Goal: Task Accomplishment & Management: Complete application form

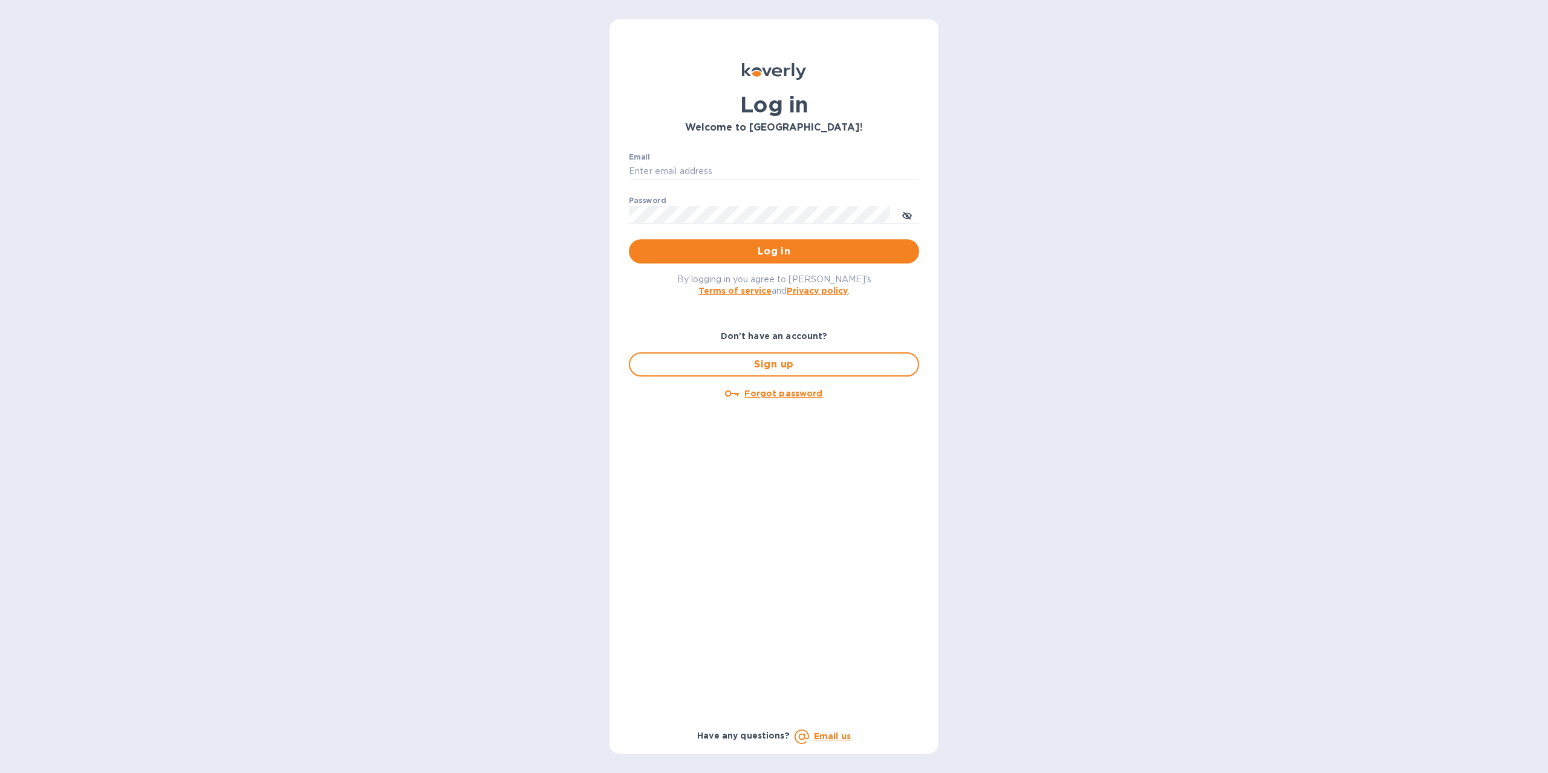
click at [685, 158] on div "Email ​" at bounding box center [774, 175] width 290 height 44
click at [689, 166] on input "Email" at bounding box center [774, 172] width 290 height 18
type input "[EMAIL_ADDRESS][DOMAIN_NAME]"
click at [770, 257] on span "Log in" at bounding box center [774, 251] width 271 height 15
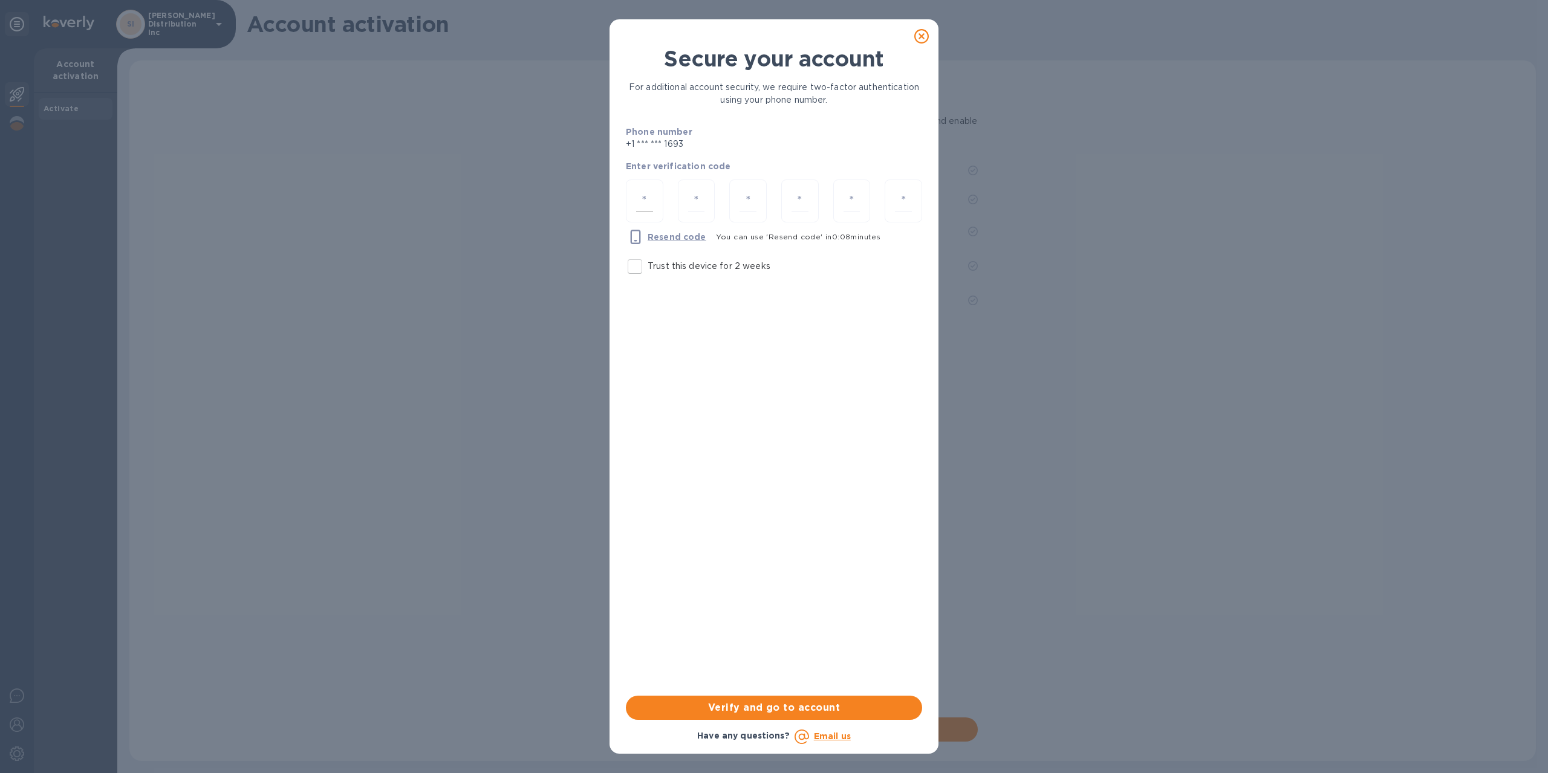
click at [659, 198] on div at bounding box center [644, 201] width 37 height 43
type input "3"
type input "2"
type input "1"
type input "7"
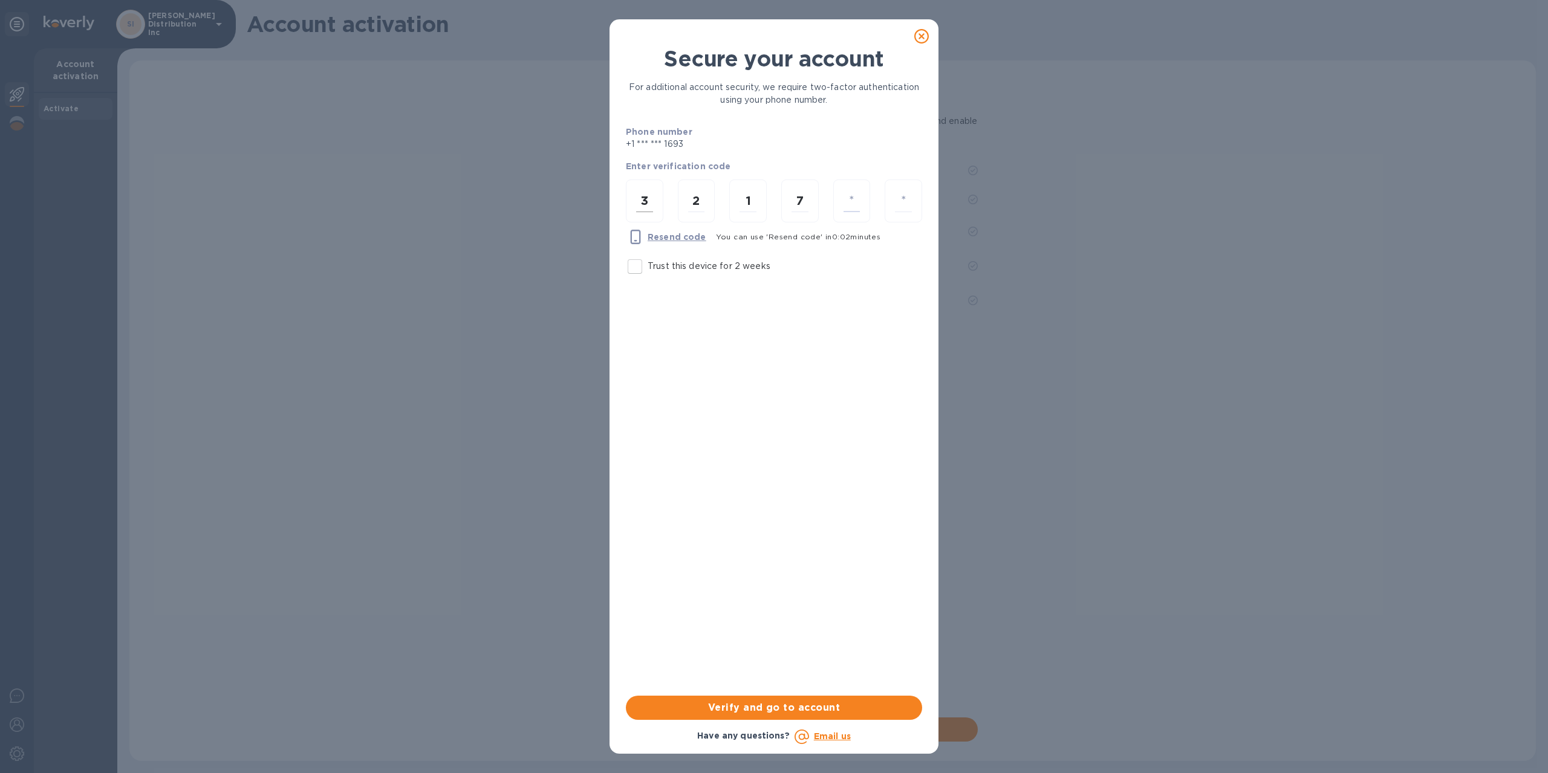
type input "4"
type input "1"
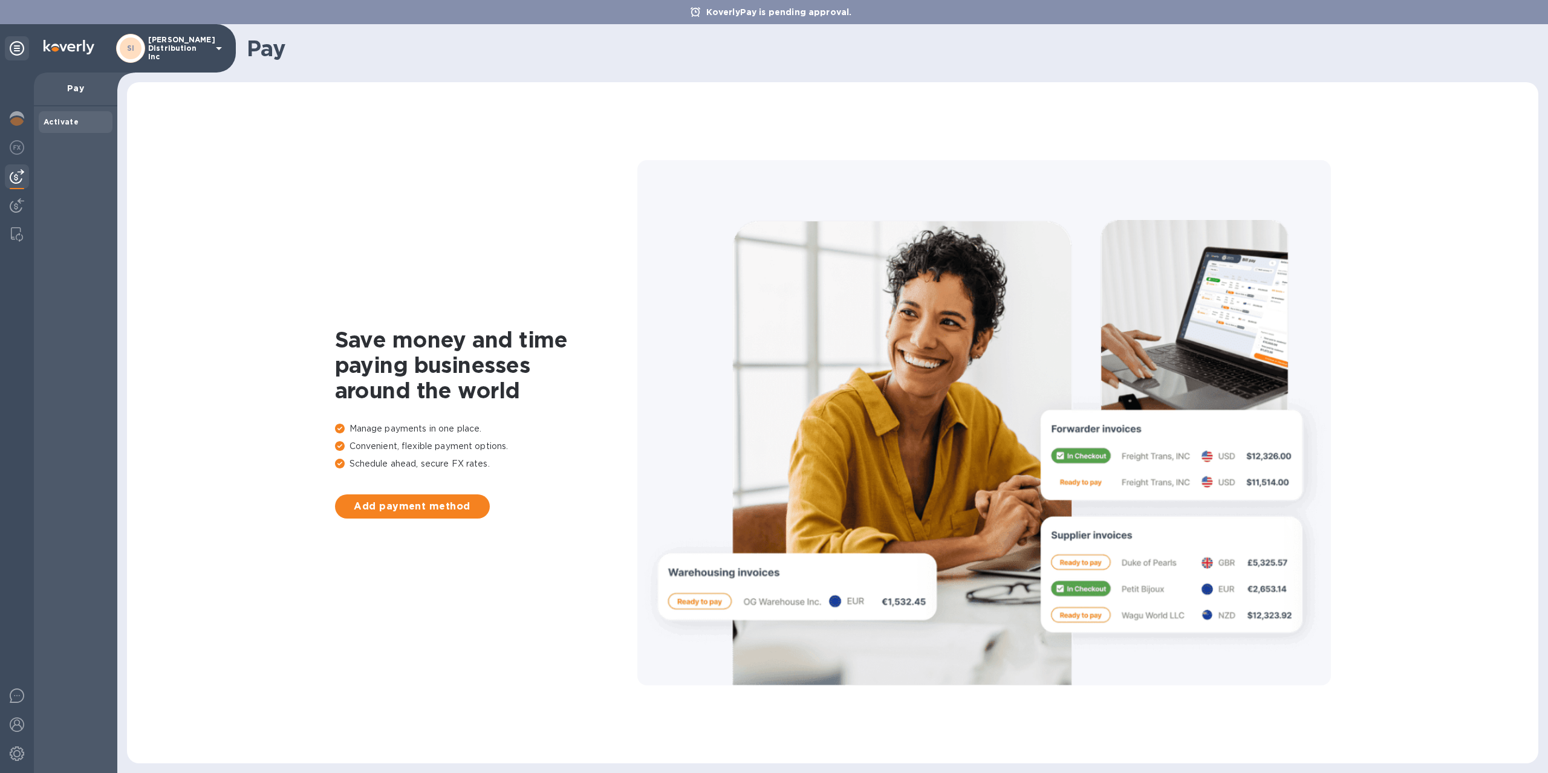
click at [206, 40] on p "[PERSON_NAME] Distribution Inc" at bounding box center [178, 48] width 60 height 25
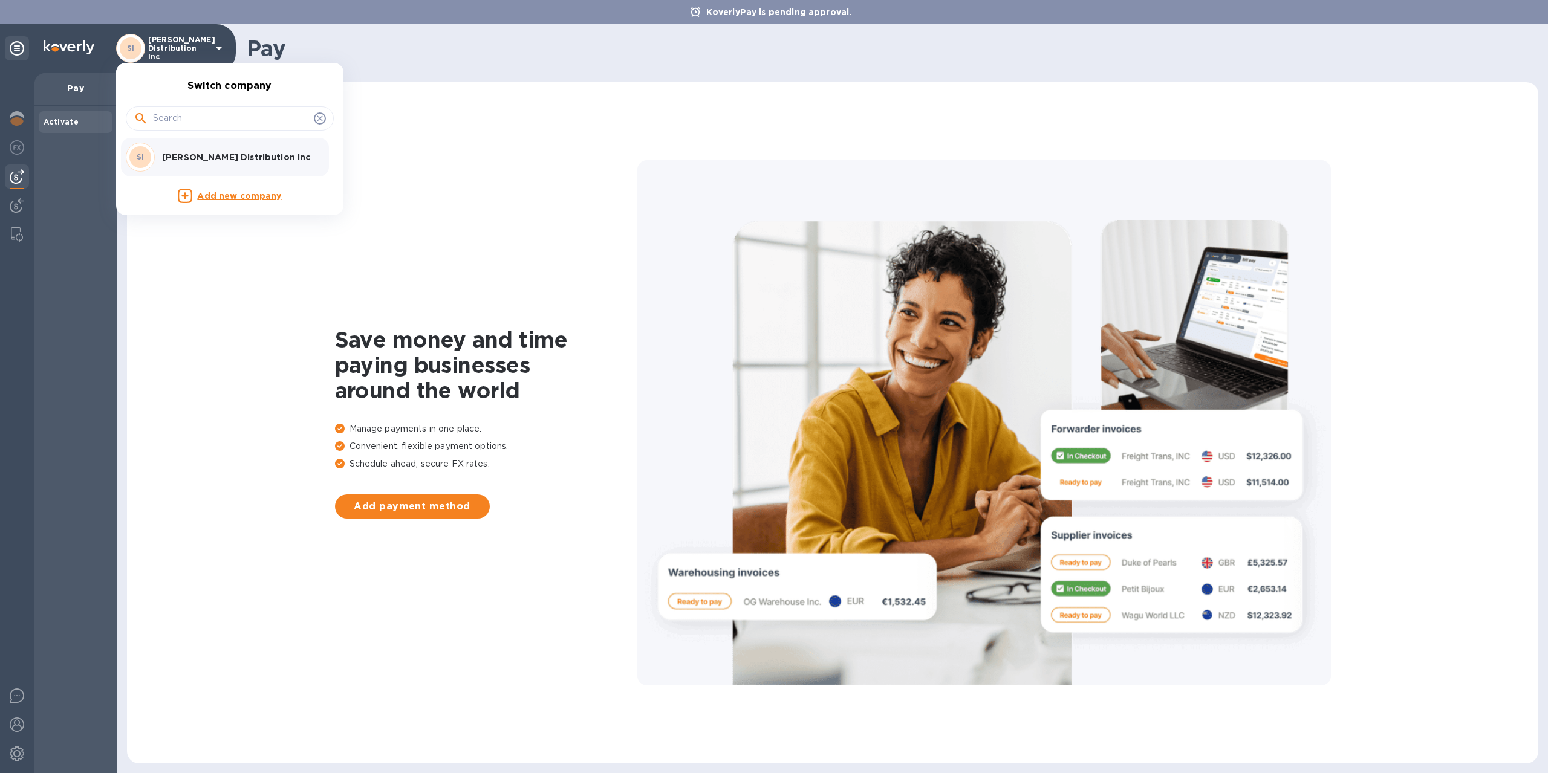
click at [236, 201] on p "Add new company" at bounding box center [239, 196] width 84 height 13
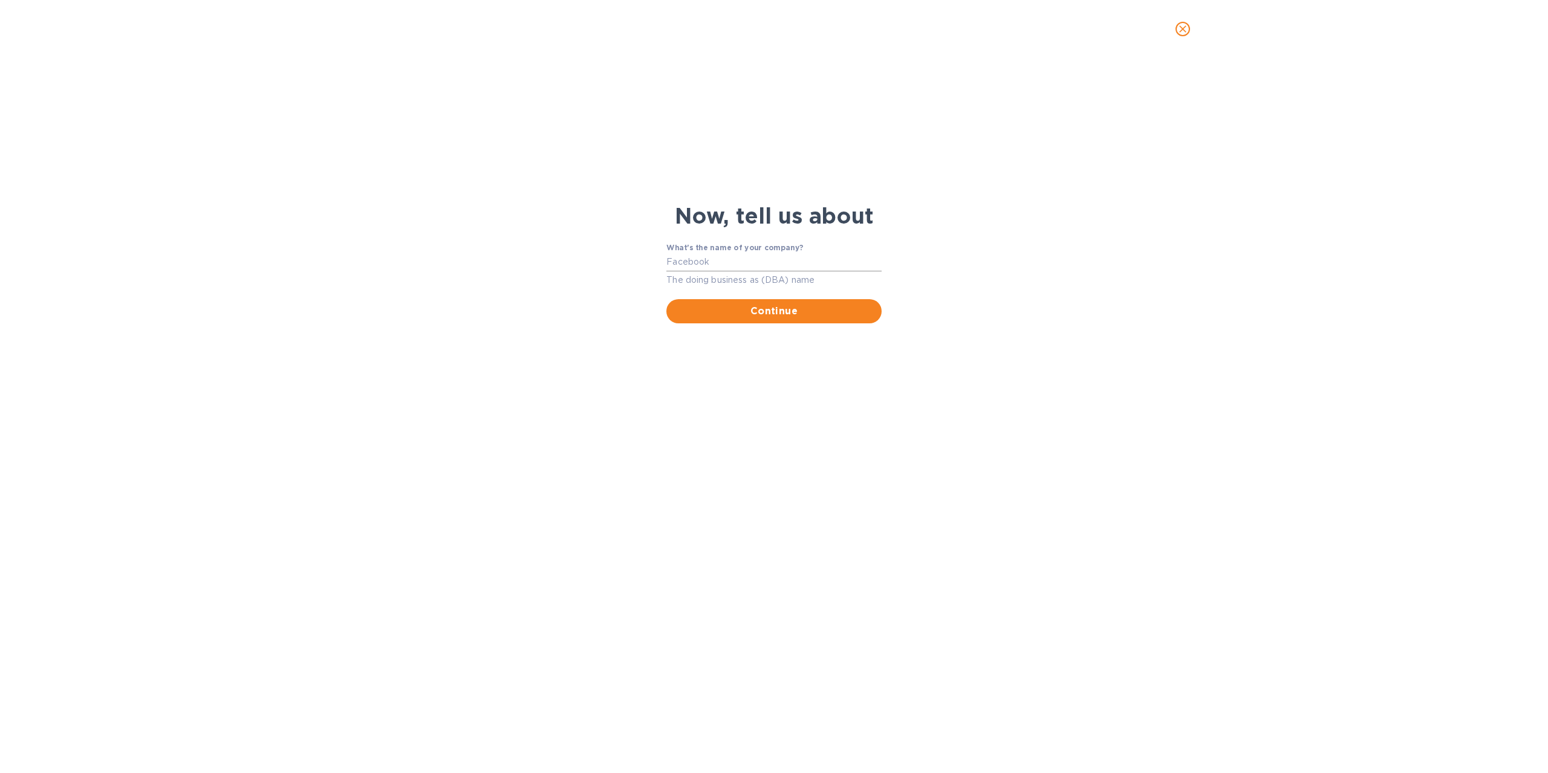
click at [725, 258] on input "What's the name of your company?" at bounding box center [773, 262] width 215 height 18
type input "s"
drag, startPoint x: 777, startPoint y: 263, endPoint x: 691, endPoint y: 258, distance: 86.0
click at [691, 258] on input "S& J Distribution NY LLC" at bounding box center [773, 262] width 215 height 18
type input "S& J Distribution NY LLC"
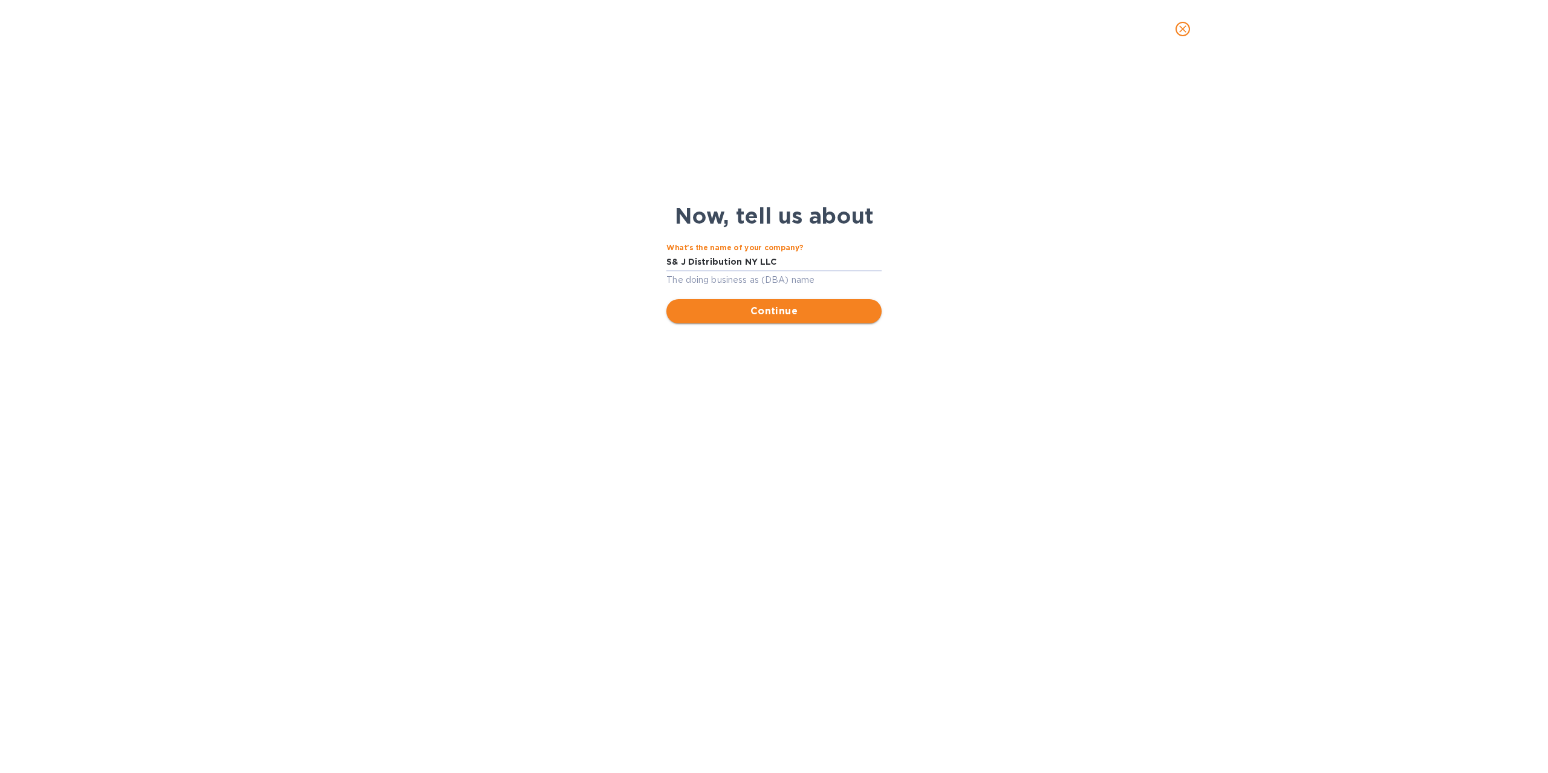
click at [790, 319] on button "Continue" at bounding box center [773, 311] width 215 height 24
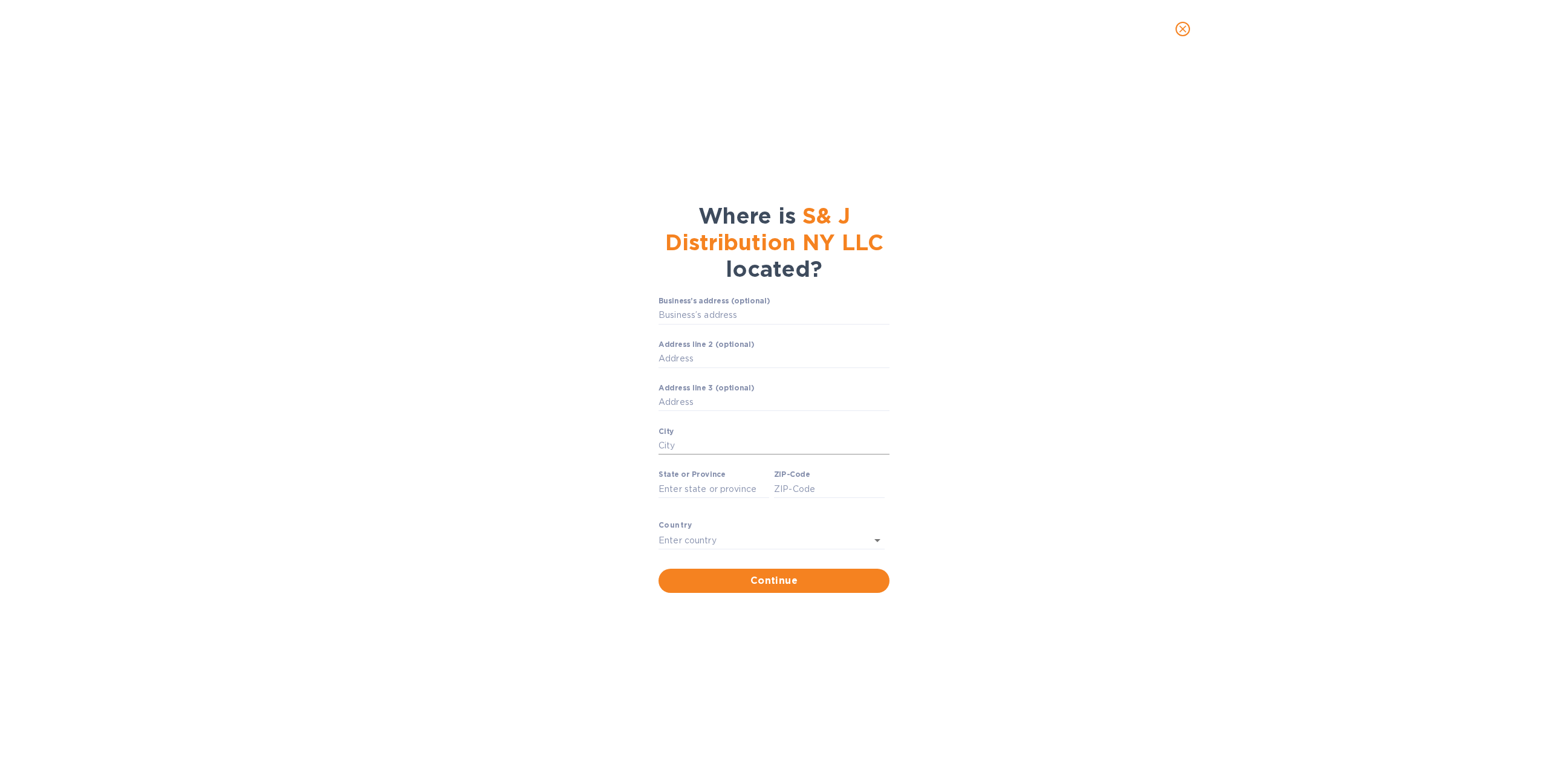
click at [695, 440] on input "City" at bounding box center [774, 446] width 231 height 18
type input "brooklyn [GEOGRAPHIC_DATA]"
click at [697, 495] on input "State or Province" at bounding box center [714, 489] width 111 height 18
type input "[US_STATE]"
click at [792, 489] on input "ZIP-Code" at bounding box center [829, 489] width 111 height 18
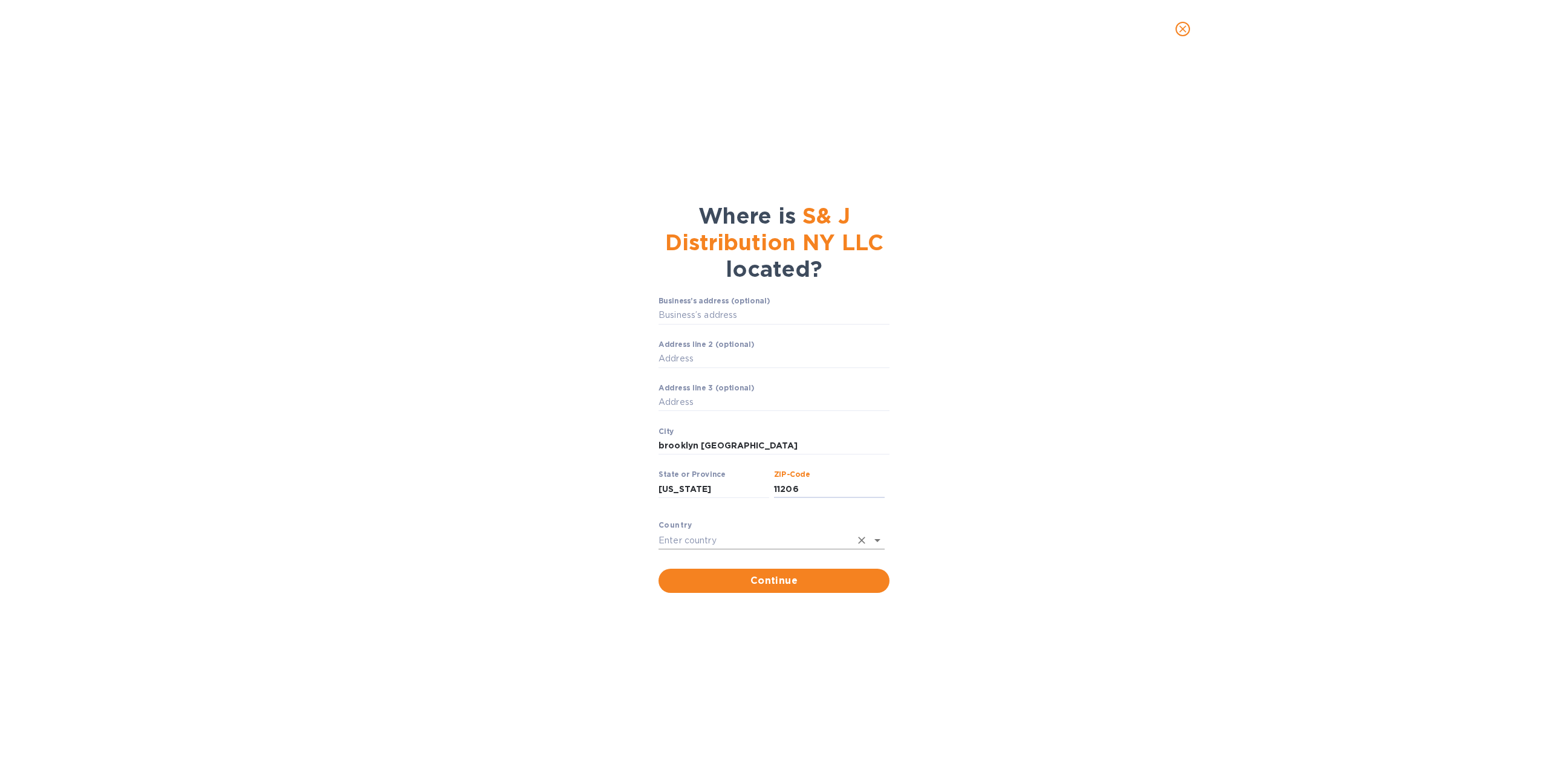
type input "11206"
click at [711, 549] on input "text" at bounding box center [755, 541] width 192 height 18
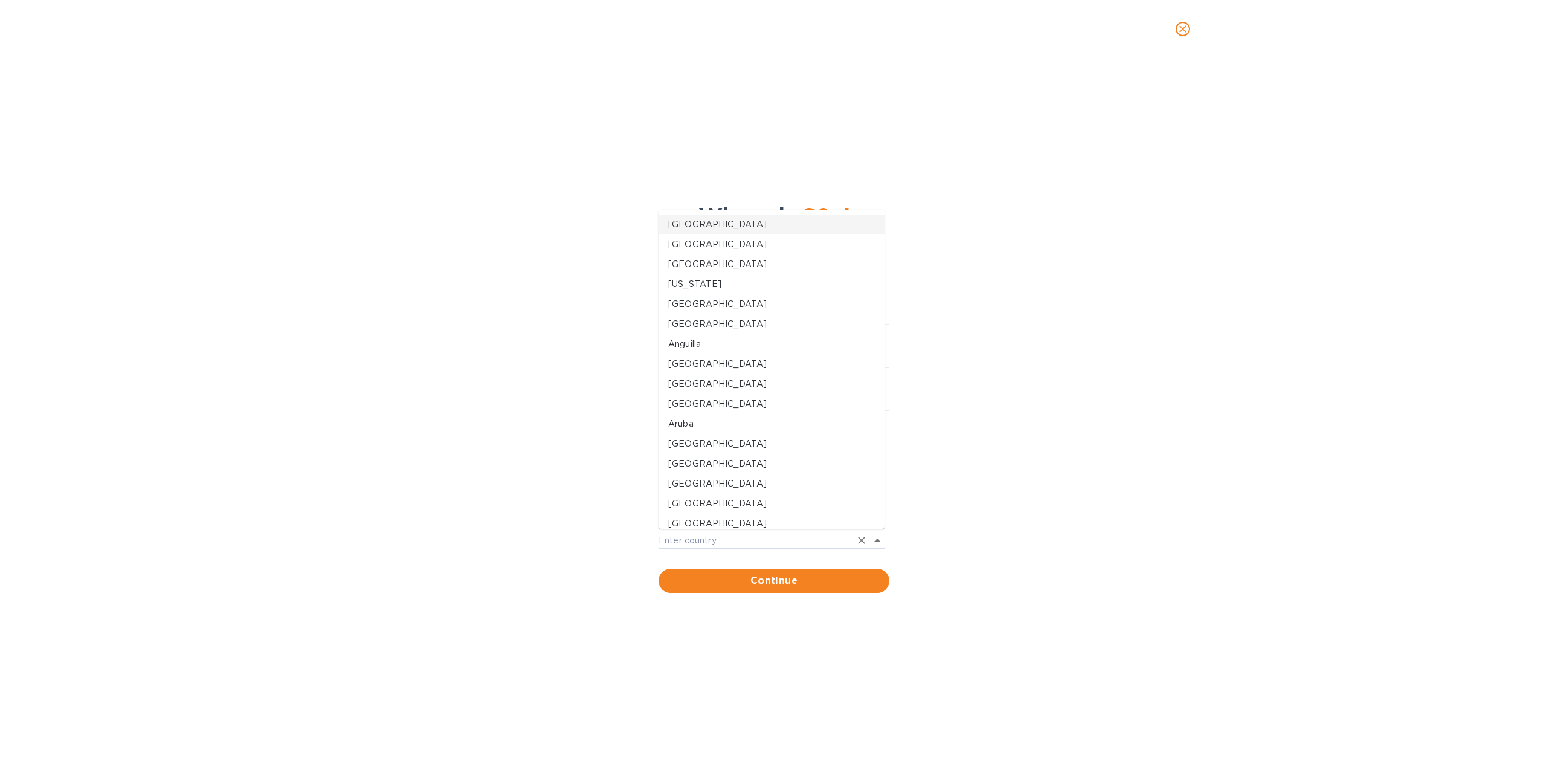
click at [716, 224] on p "[GEOGRAPHIC_DATA]" at bounding box center [771, 224] width 207 height 13
type input "[GEOGRAPHIC_DATA]"
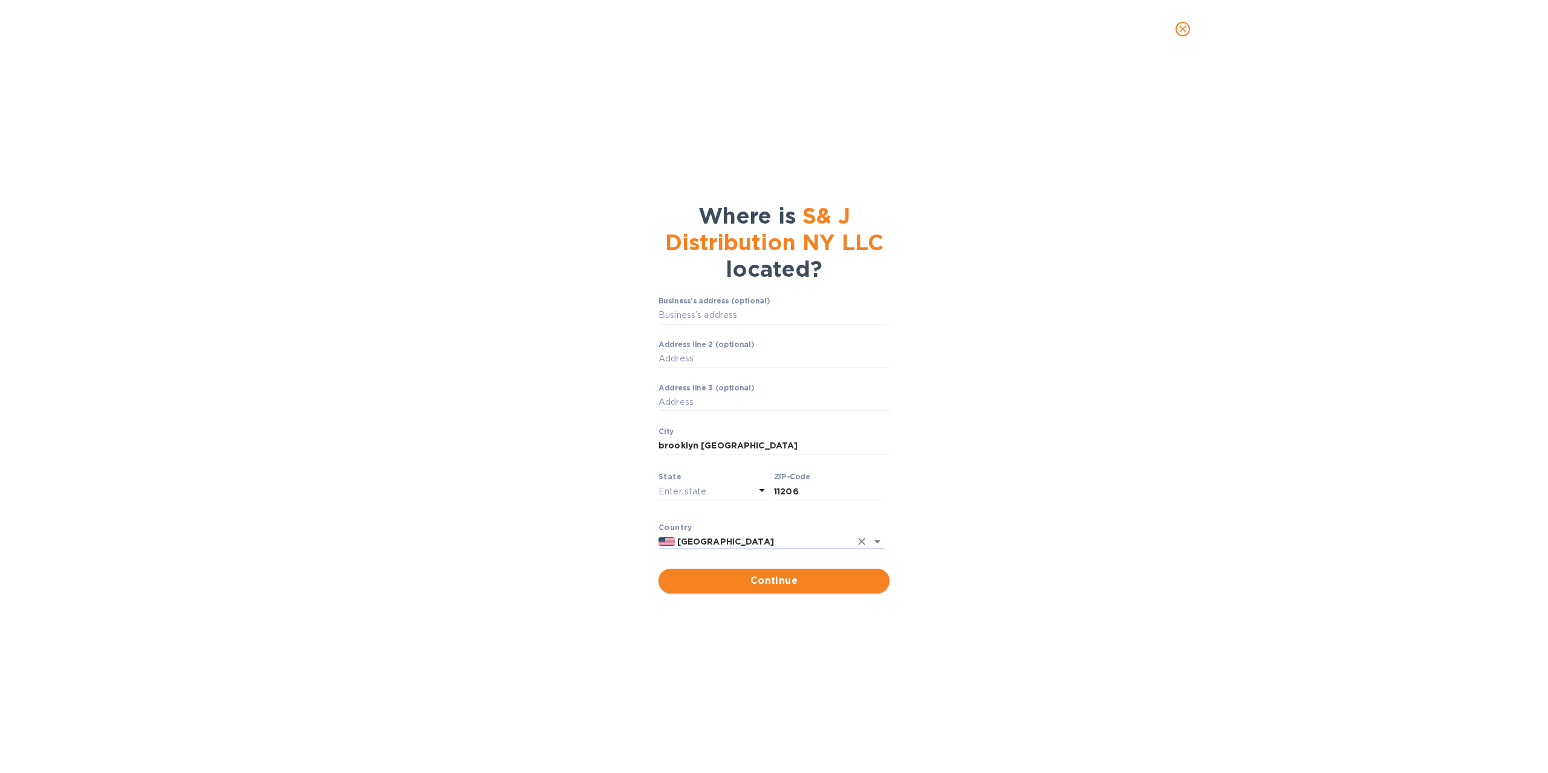
click at [778, 587] on span "Continue" at bounding box center [774, 581] width 212 height 15
click at [688, 313] on input "Business’s address (optional)" at bounding box center [774, 316] width 231 height 18
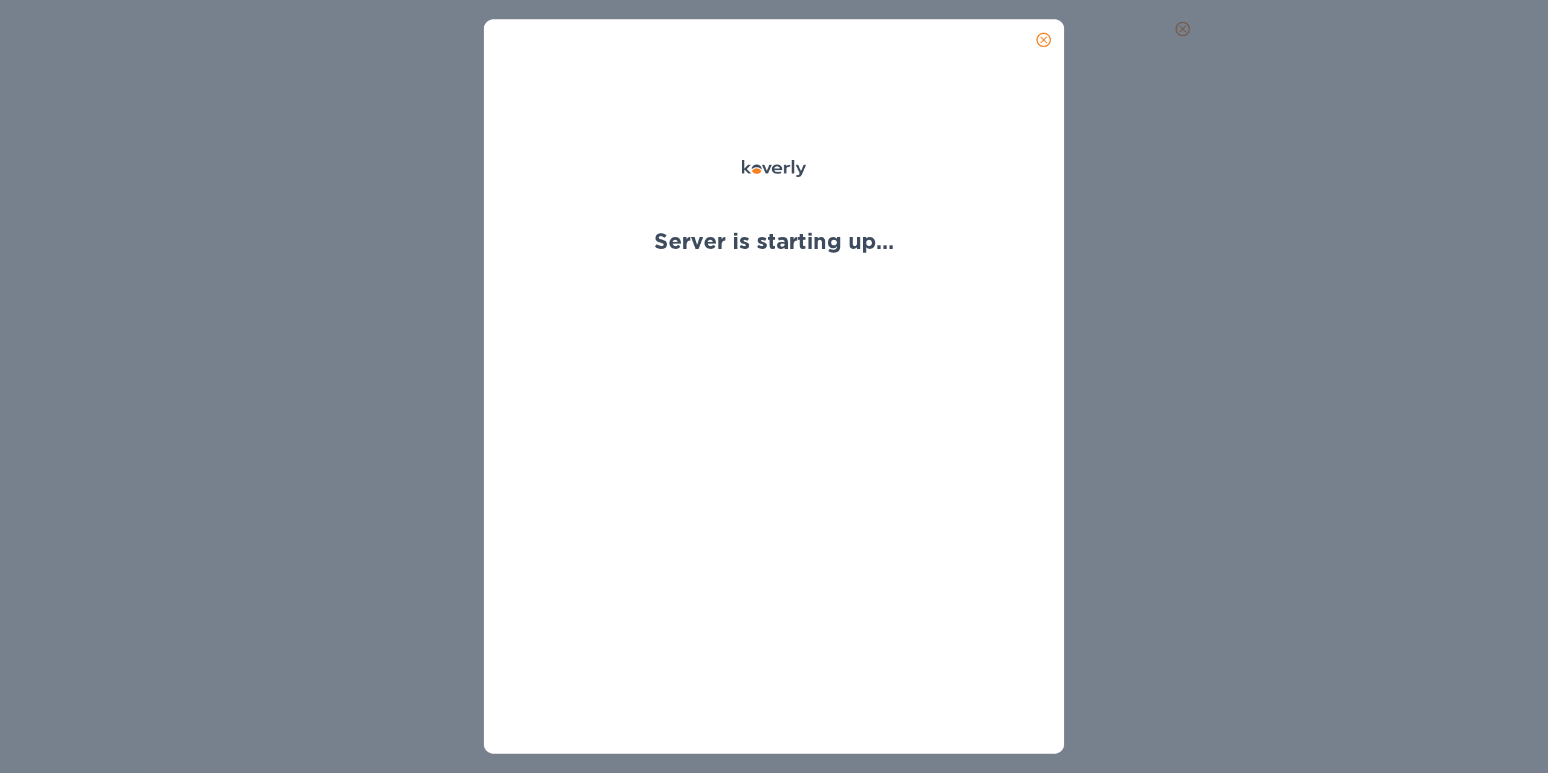
click at [1041, 36] on icon "close" at bounding box center [1044, 40] width 12 height 12
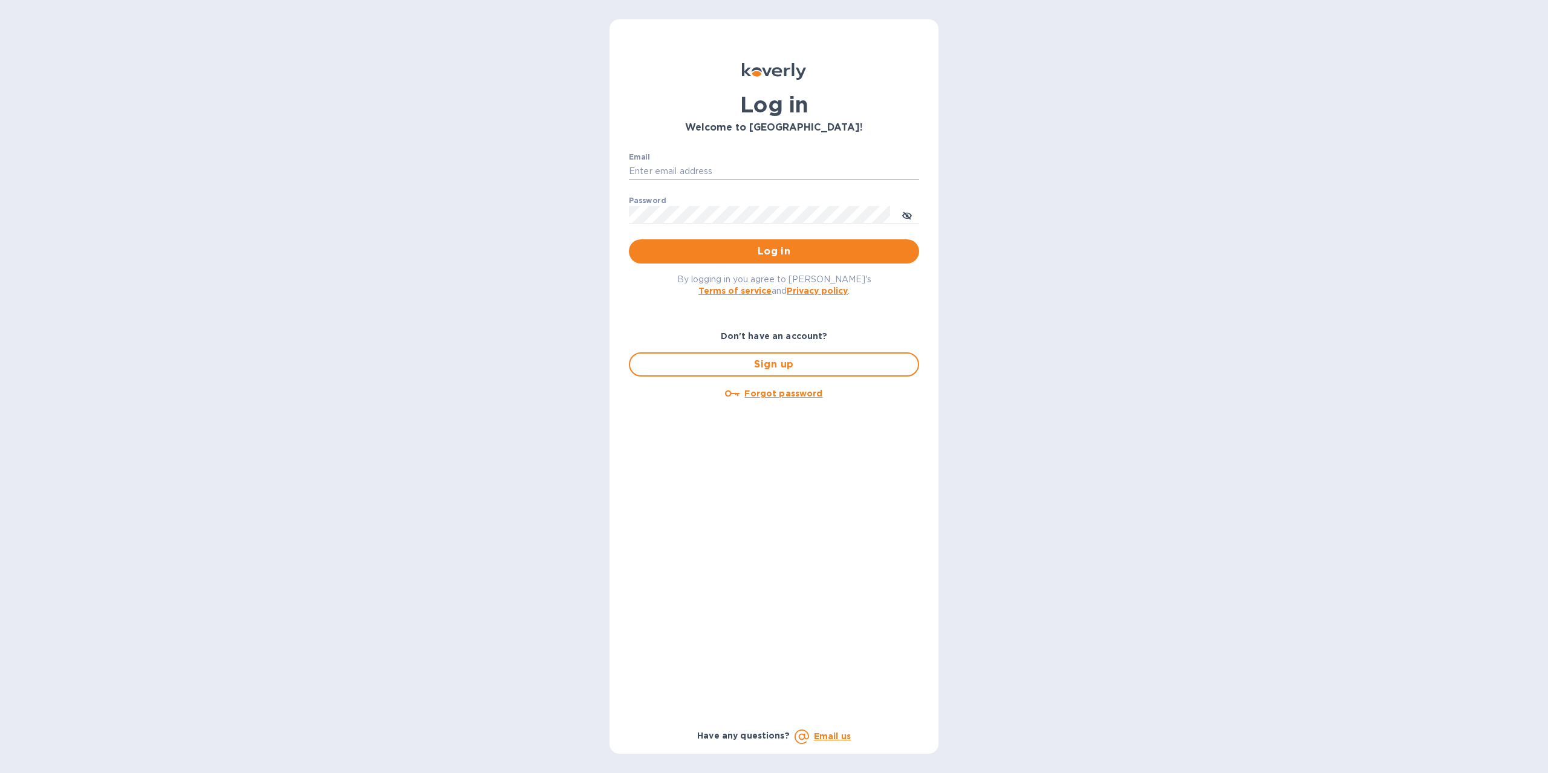
click at [760, 171] on input "Email" at bounding box center [774, 172] width 290 height 18
type input "[EMAIL_ADDRESS][DOMAIN_NAME]"
click at [722, 225] on div "Password ​" at bounding box center [774, 219] width 290 height 44
click at [732, 245] on span "Log in" at bounding box center [774, 251] width 271 height 15
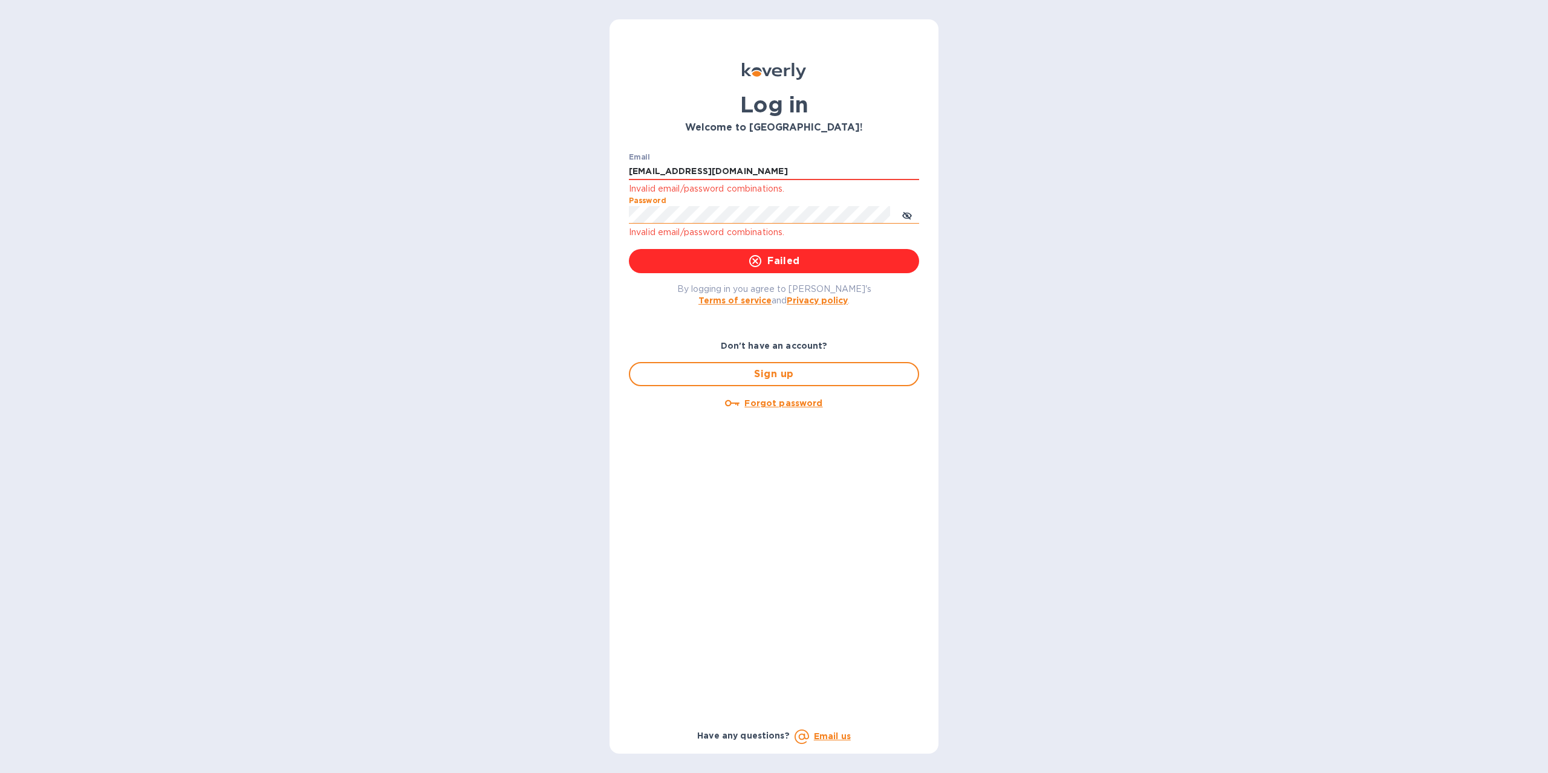
click at [907, 215] on icon "toggle password visibility" at bounding box center [907, 216] width 10 height 10
click at [562, 206] on div "Log in Welcome to [GEOGRAPHIC_DATA]! Email [EMAIL_ADDRESS][DOMAIN_NAME] Invalid…" at bounding box center [774, 386] width 1548 height 773
click at [726, 251] on button "Log in" at bounding box center [774, 261] width 290 height 24
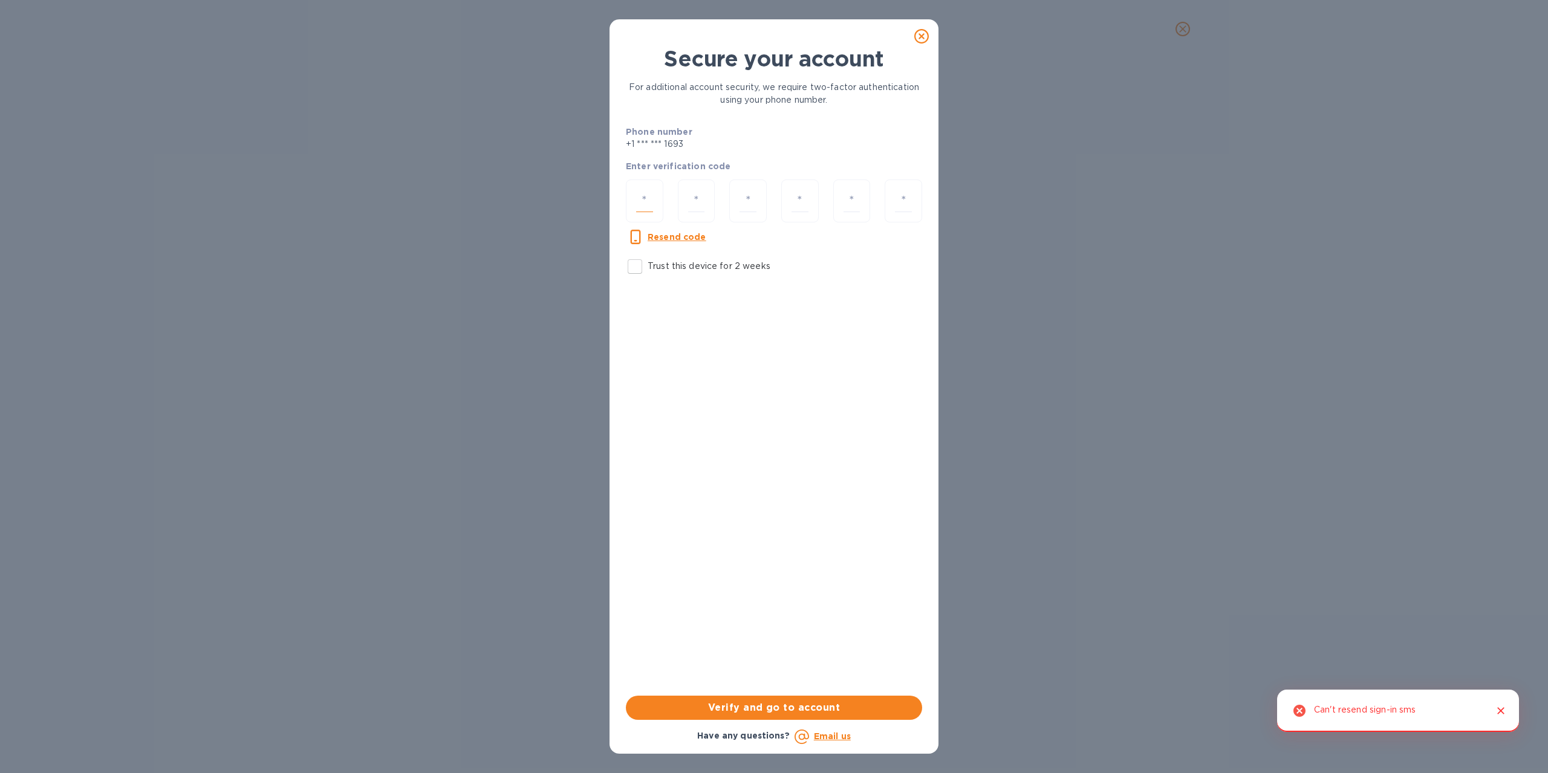
click at [653, 204] on input "number" at bounding box center [644, 201] width 17 height 22
click at [663, 236] on u "Resend code" at bounding box center [677, 237] width 59 height 10
click at [648, 208] on input "number" at bounding box center [644, 201] width 17 height 22
type input "7"
type input "8"
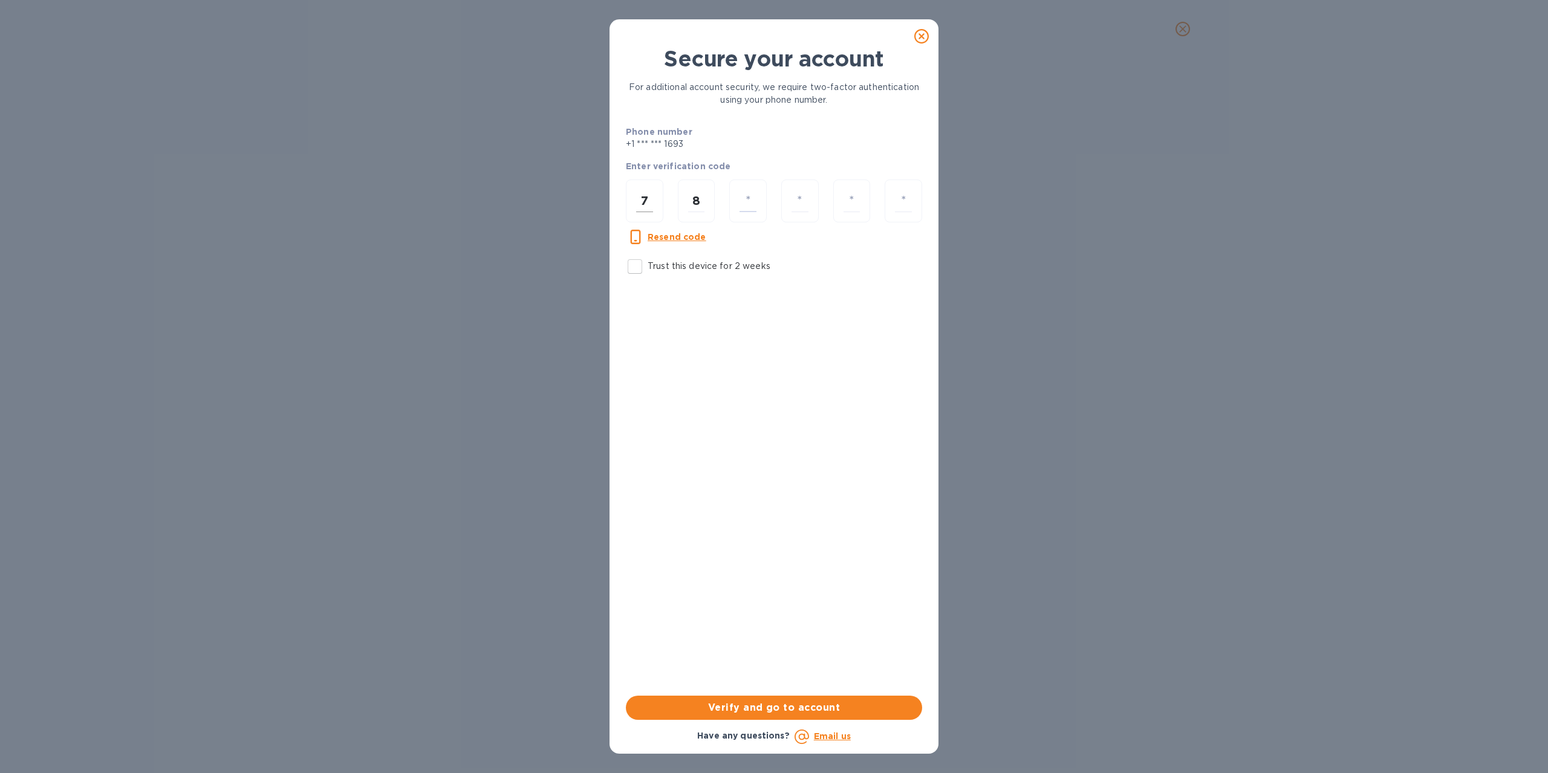
type input "6"
type input "8"
type input "1"
type input "4"
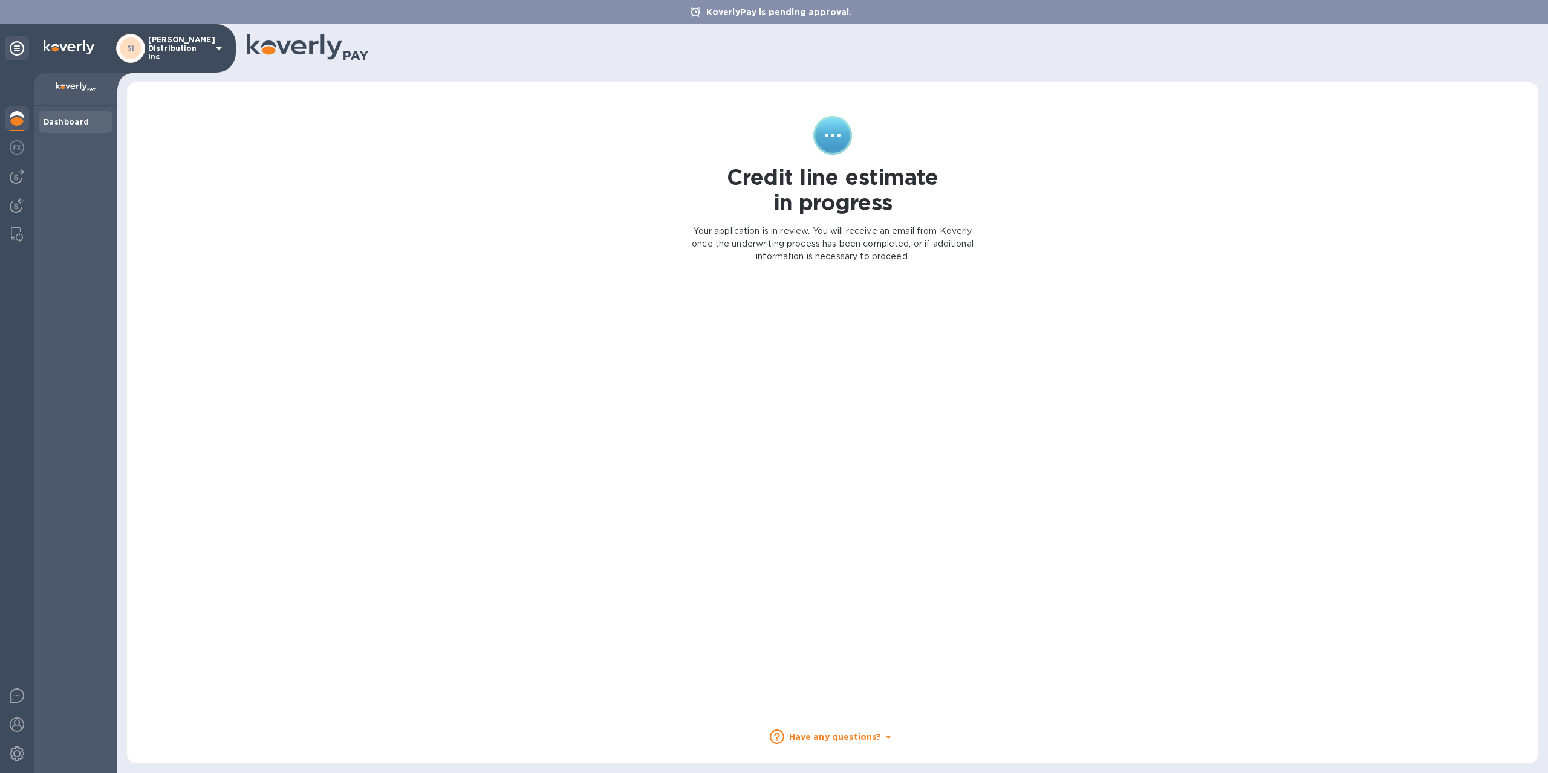
click at [209, 50] on div "SI S J Distribution Inc" at bounding box center [171, 48] width 110 height 29
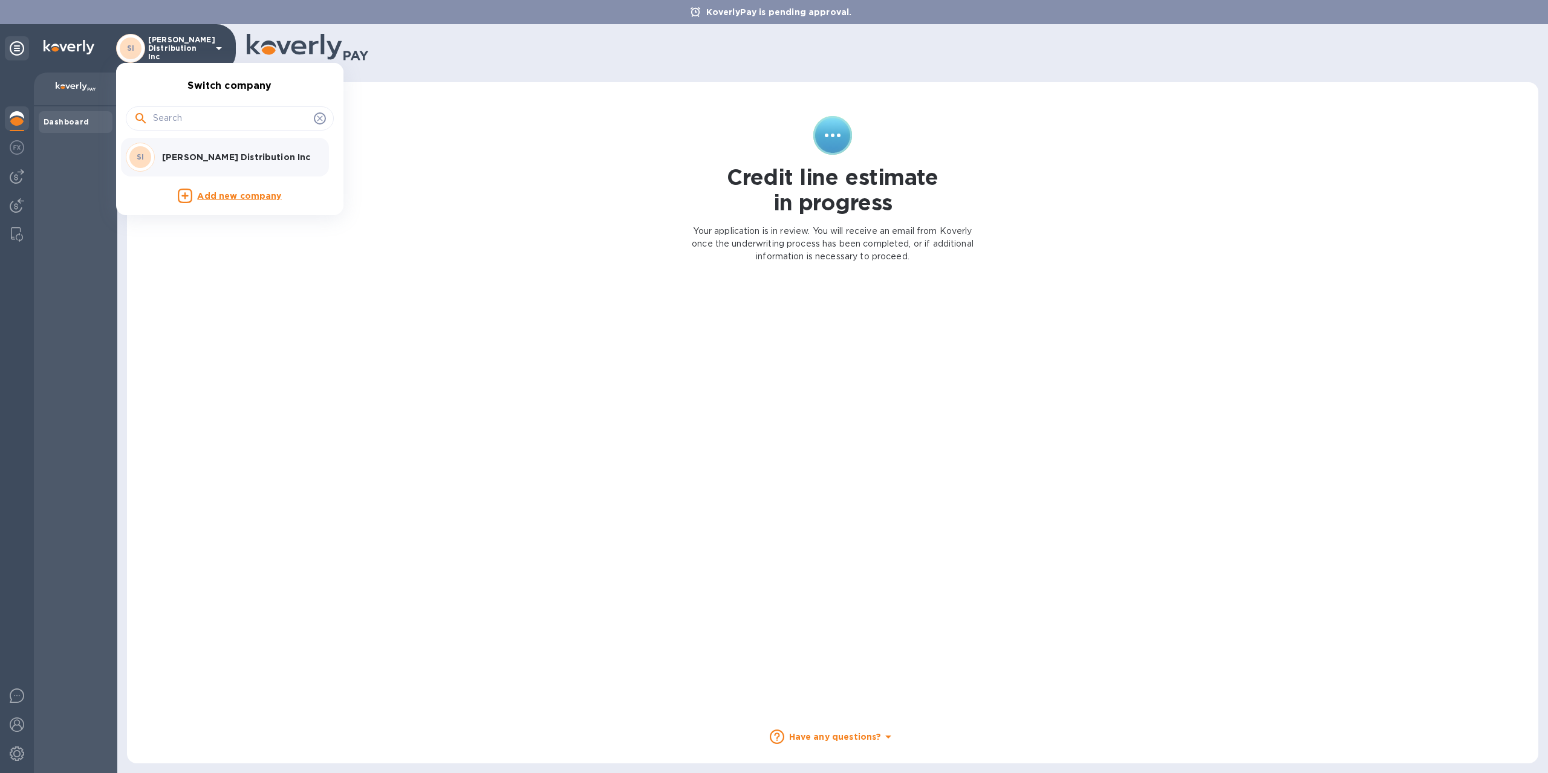
click at [241, 194] on p "Add new company" at bounding box center [239, 196] width 84 height 13
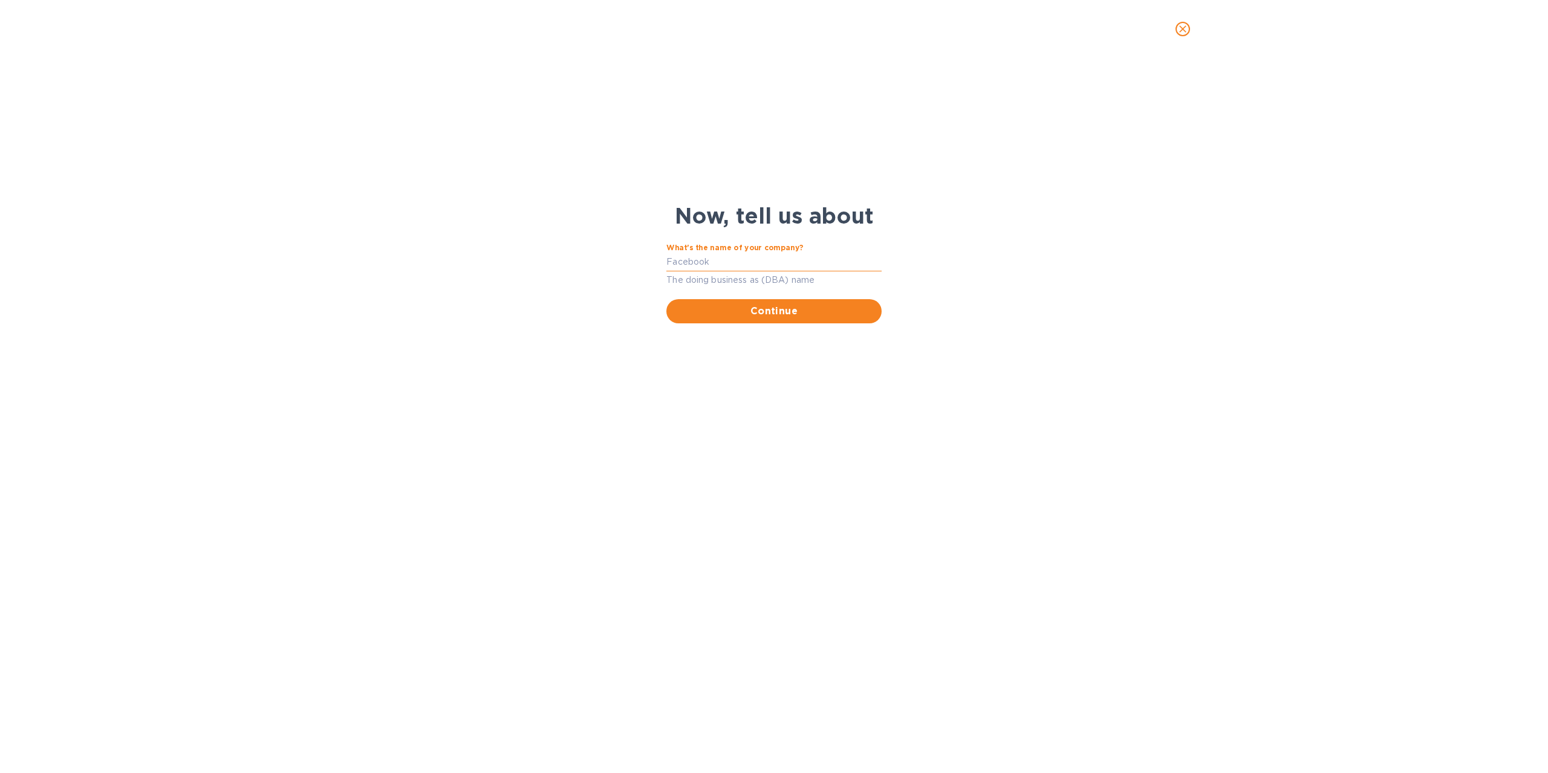
click at [755, 267] on input "What's the name of your company?" at bounding box center [773, 262] width 215 height 18
type input "S& J Distribution NY LLC"
click at [773, 312] on span "Continue" at bounding box center [773, 311] width 195 height 15
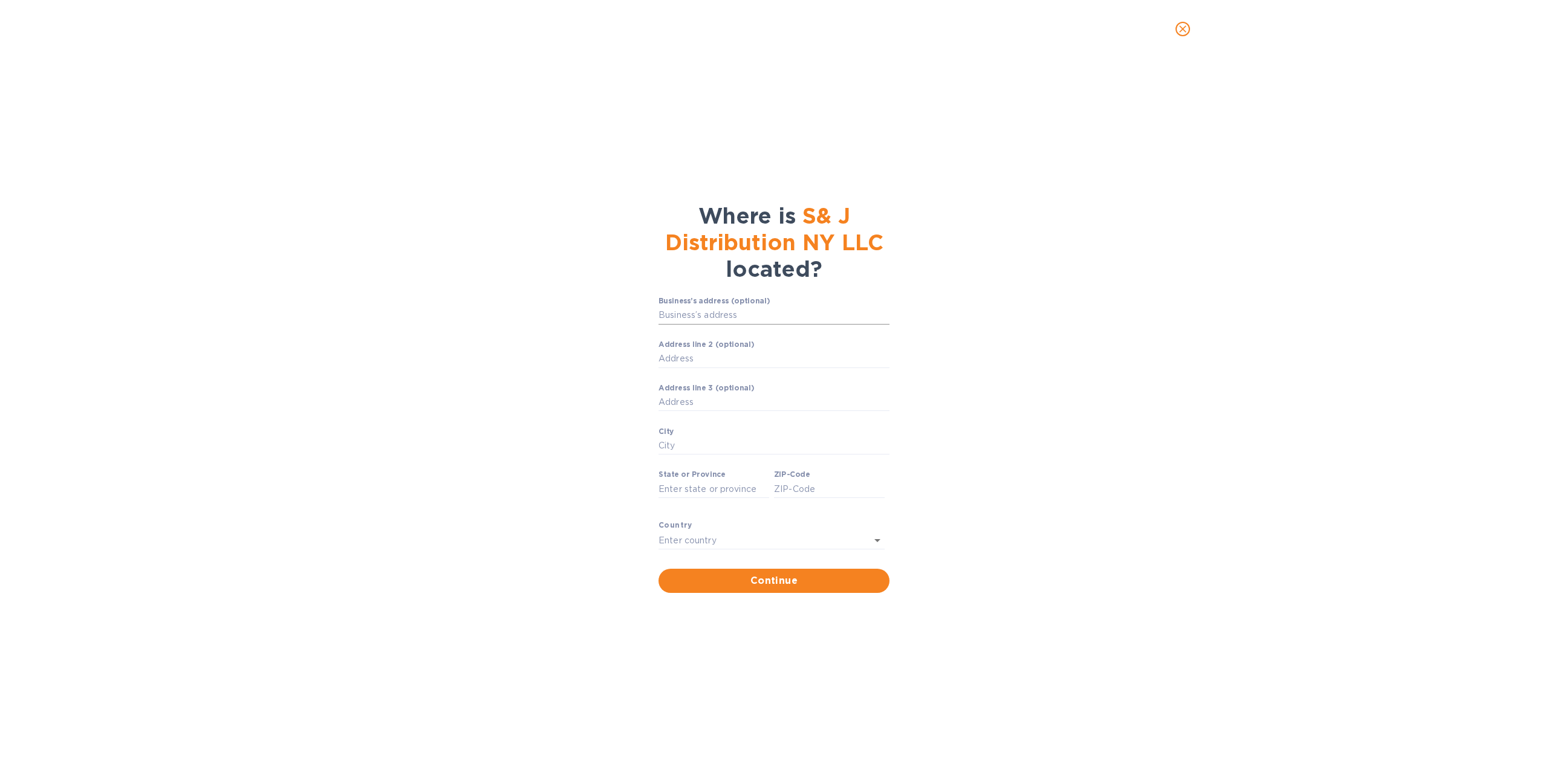
click at [748, 310] on input "Business’s address (optional)" at bounding box center [774, 316] width 231 height 18
type input "49 Montrose Avenue"
click at [684, 440] on input "City" at bounding box center [774, 446] width 231 height 18
type input "brooklyn [GEOGRAPHIC_DATA]"
click at [697, 488] on input "State or Province" at bounding box center [714, 489] width 111 height 18
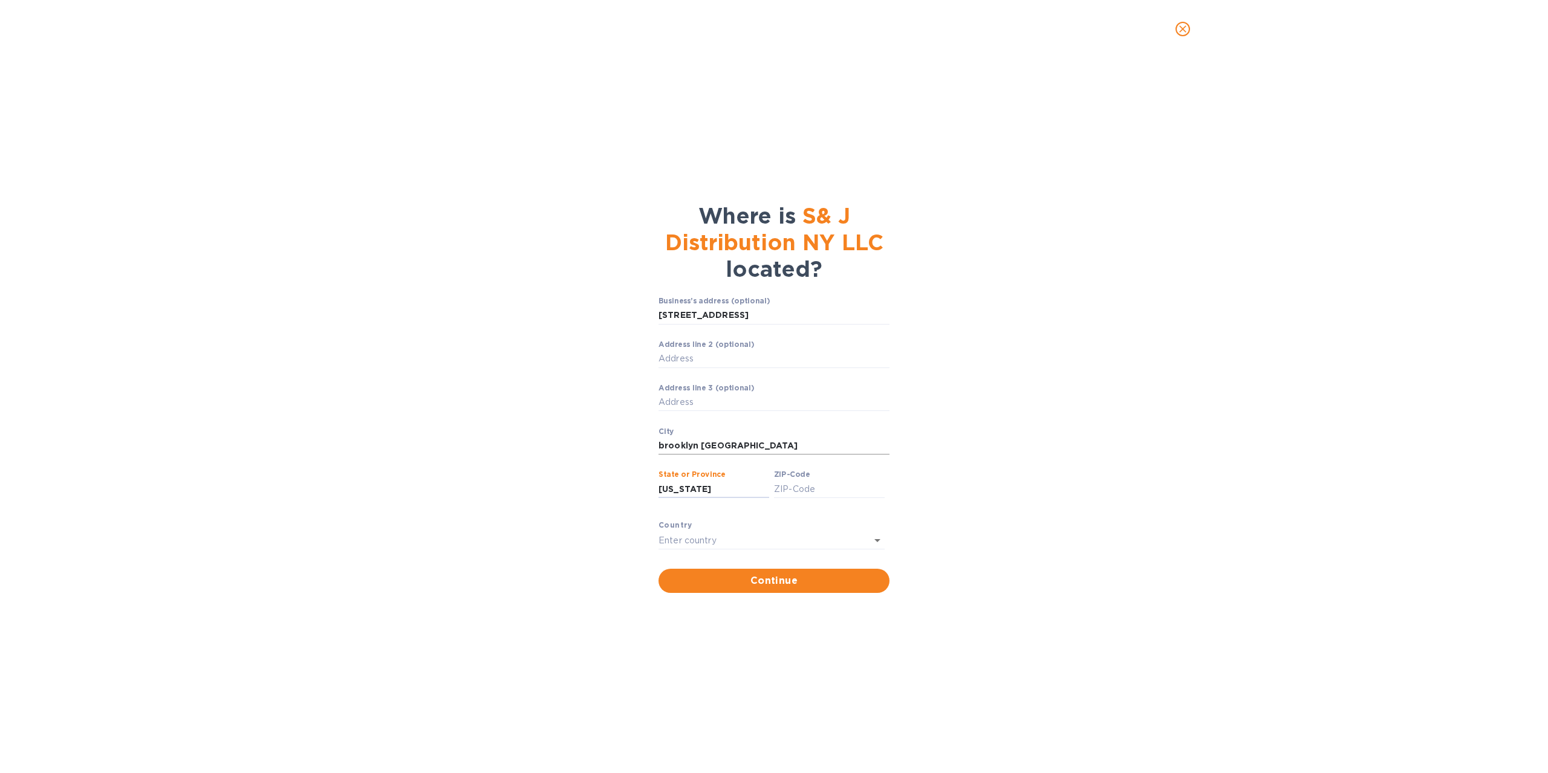
type input "new york"
click at [731, 451] on input "brooklyn [GEOGRAPHIC_DATA]" at bounding box center [774, 446] width 231 height 18
type input "brooklyn"
click at [720, 537] on input "text" at bounding box center [755, 541] width 192 height 18
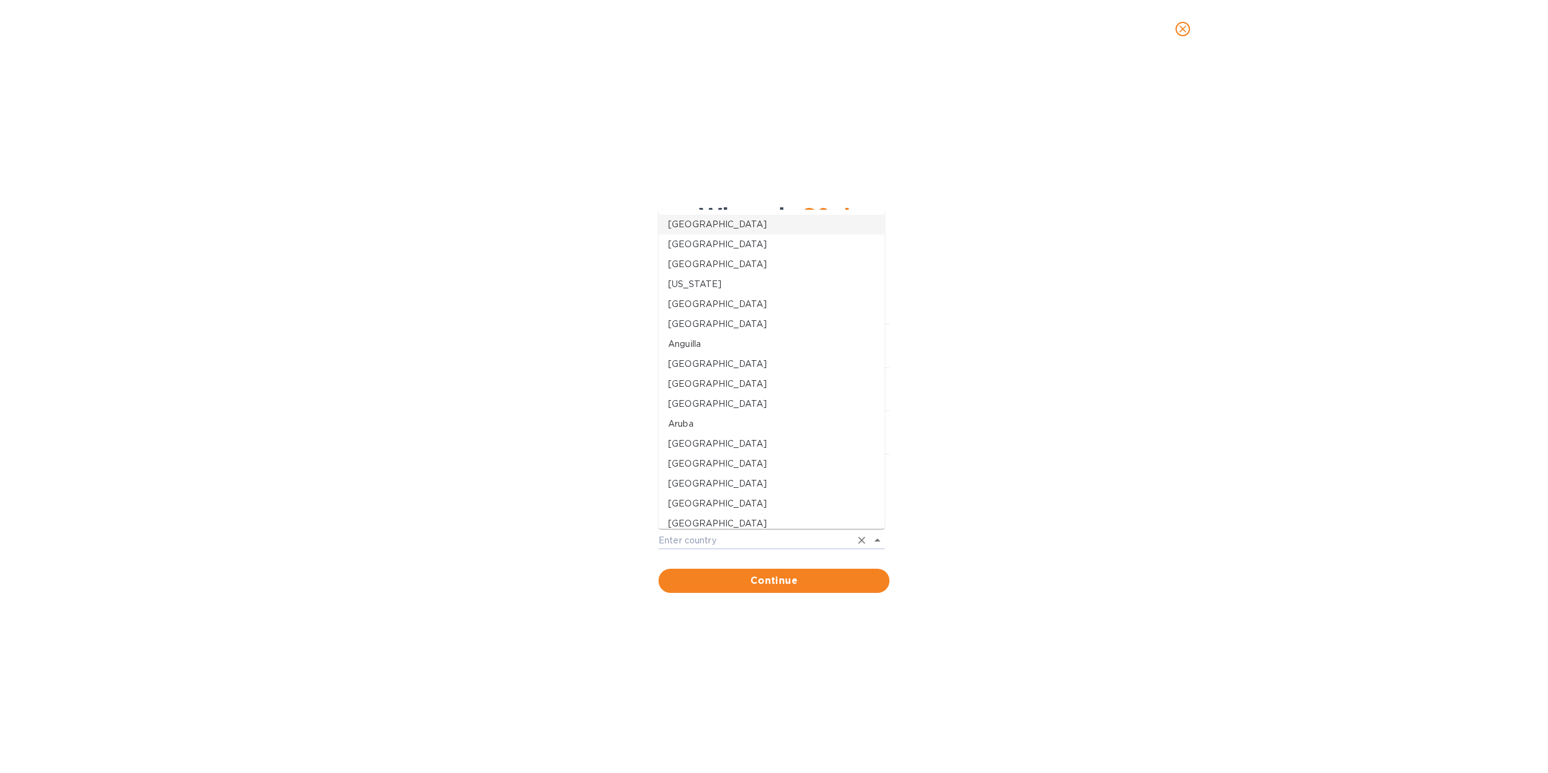
click at [704, 229] on p "[GEOGRAPHIC_DATA]" at bounding box center [771, 224] width 207 height 13
type input "[GEOGRAPHIC_DATA]"
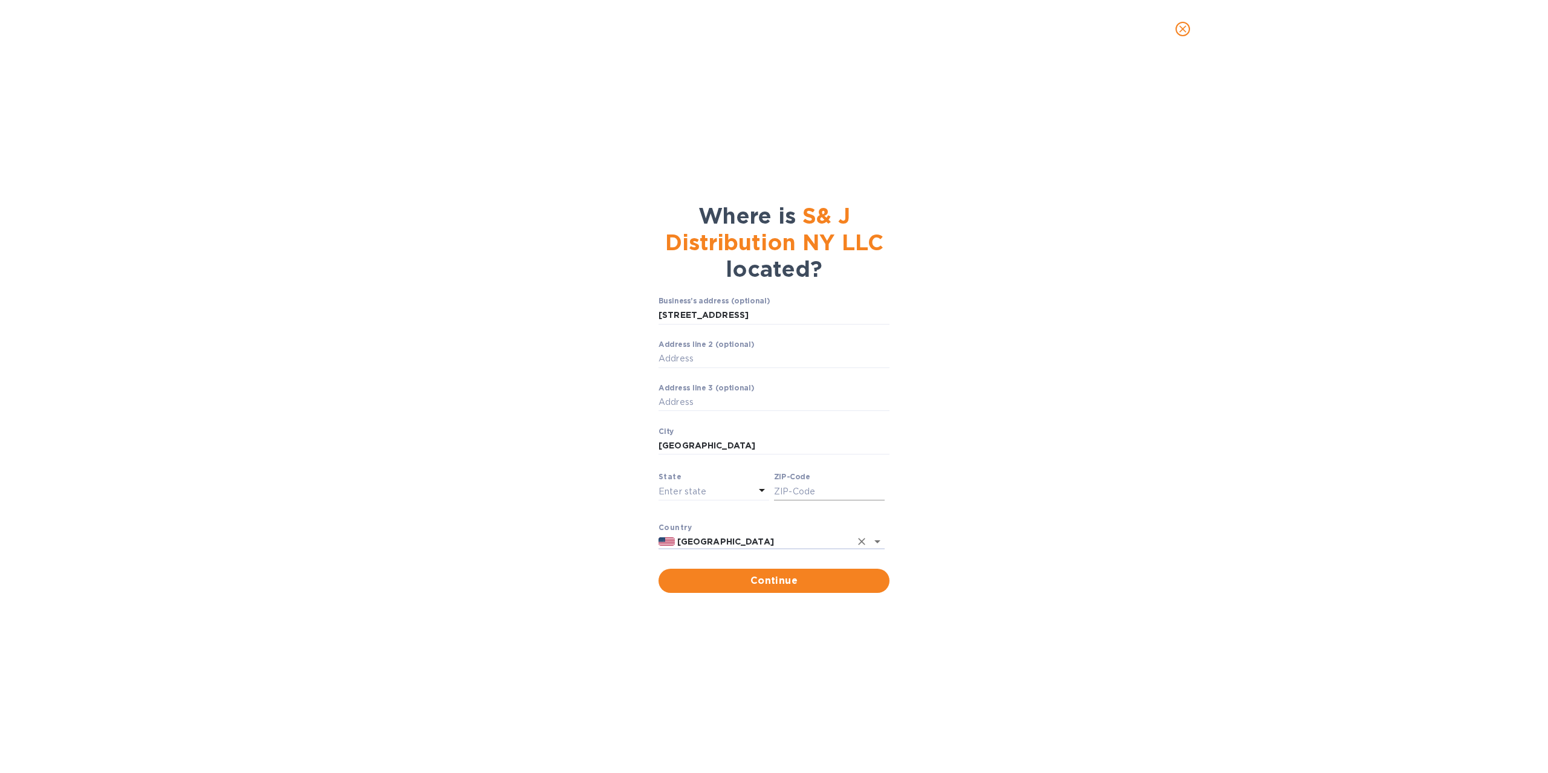
click at [809, 492] on input "ZIP-Code" at bounding box center [829, 492] width 111 height 18
type input "11206"
click at [805, 576] on span "Continue" at bounding box center [774, 581] width 212 height 15
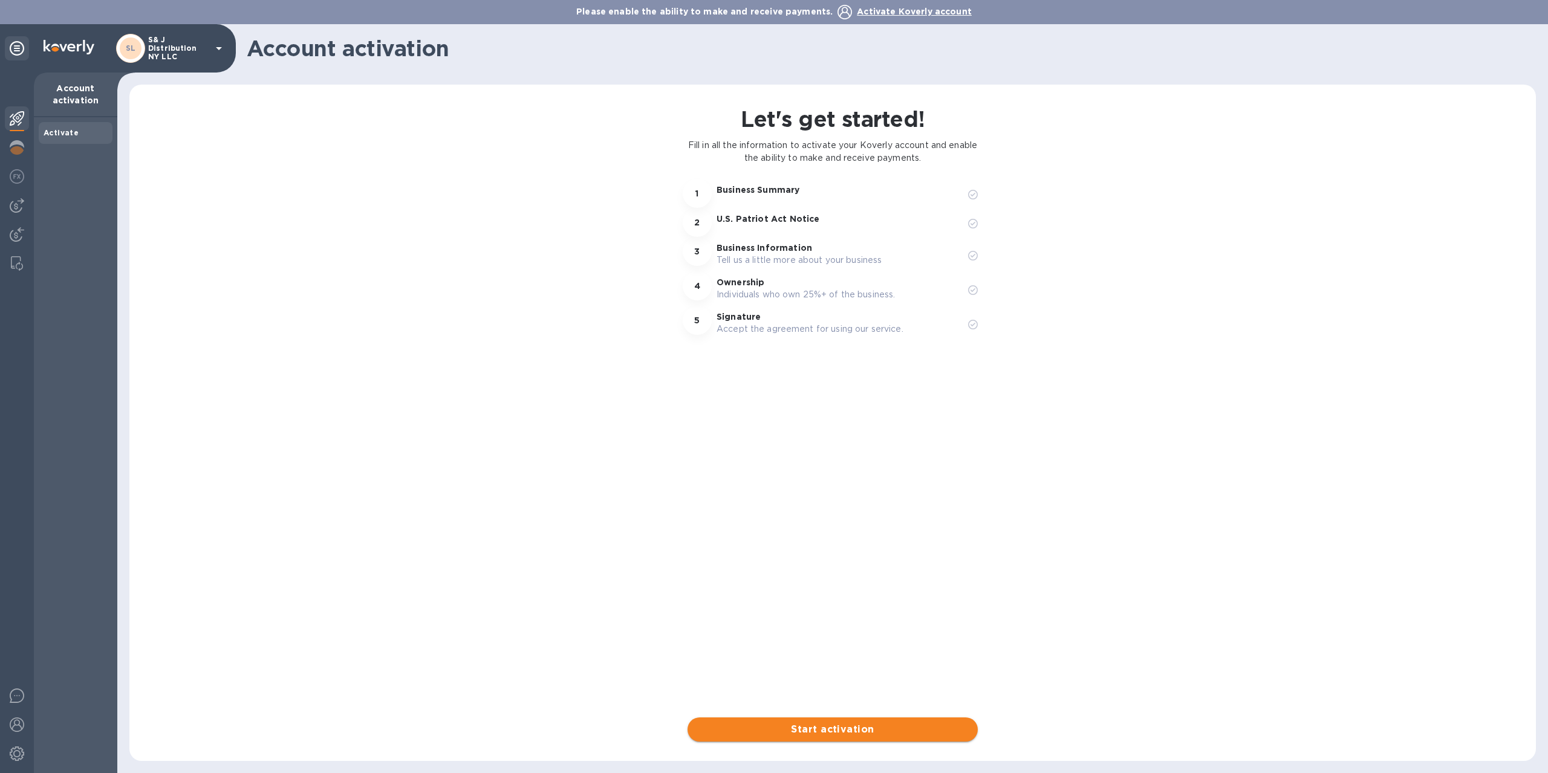
click at [849, 732] on span "Start activation" at bounding box center [832, 730] width 271 height 15
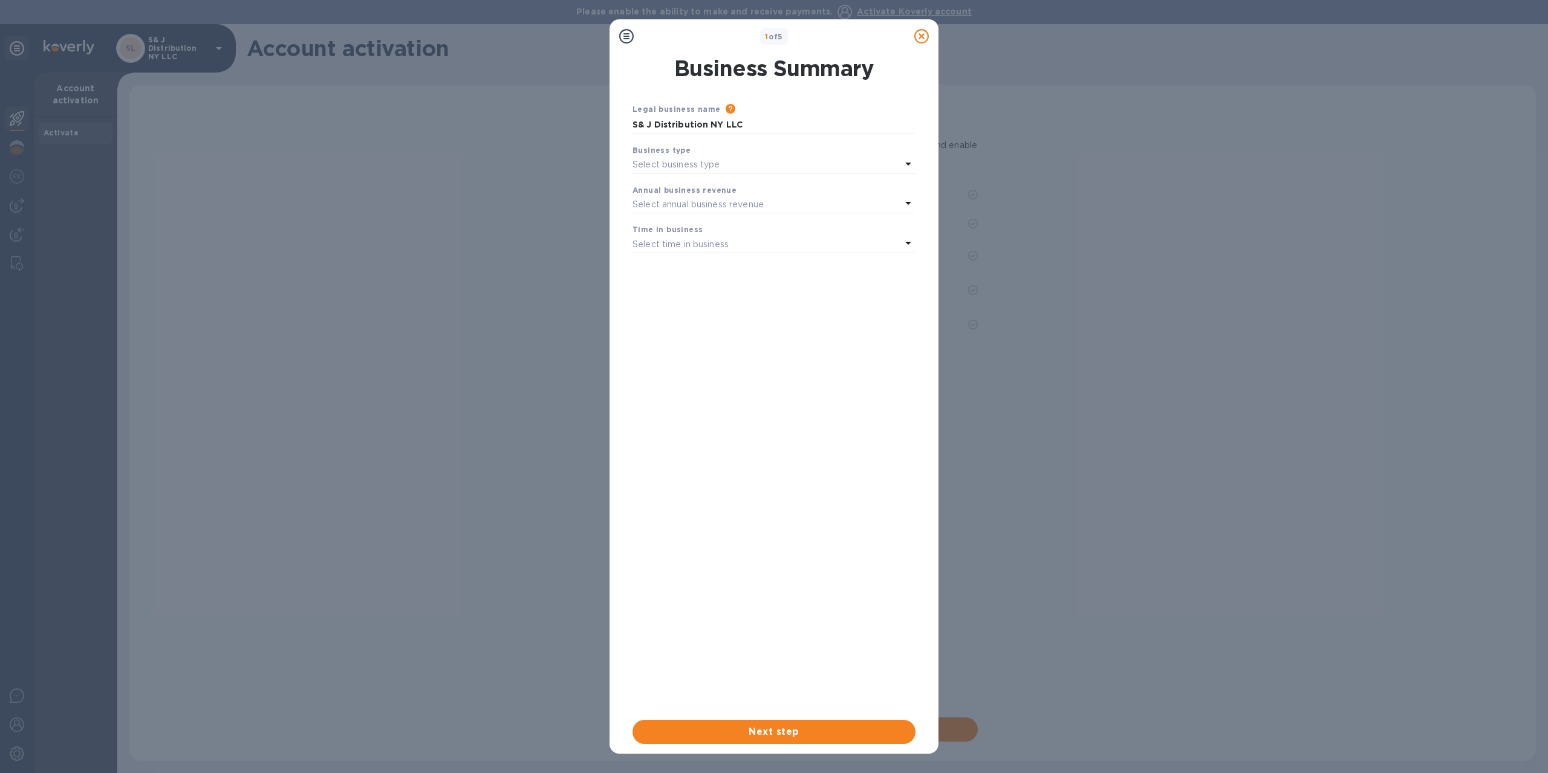
click at [688, 161] on p "Select business type" at bounding box center [677, 164] width 88 height 13
click at [715, 264] on p "Limited Liability Company (LLC)" at bounding box center [769, 264] width 254 height 13
click at [671, 201] on p "Select annual business revenue" at bounding box center [698, 204] width 131 height 13
click at [678, 293] on p "Over $5,000,000 per year" at bounding box center [769, 299] width 254 height 13
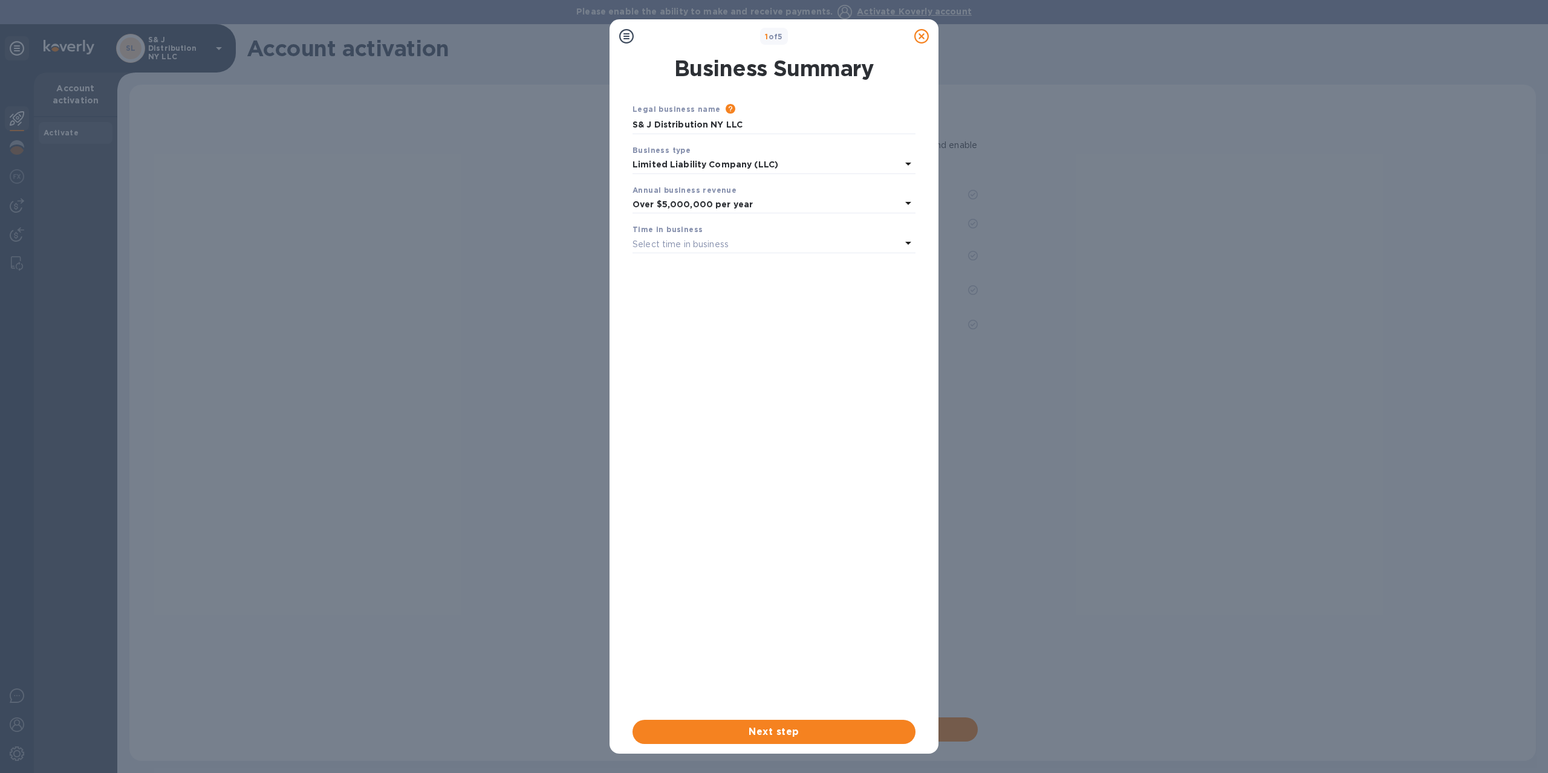
click at [659, 244] on p "Select time in business" at bounding box center [681, 244] width 96 height 13
click at [664, 294] on p "1 - 3 years" at bounding box center [769, 294] width 254 height 13
click at [817, 732] on span "Next step" at bounding box center [774, 732] width 264 height 15
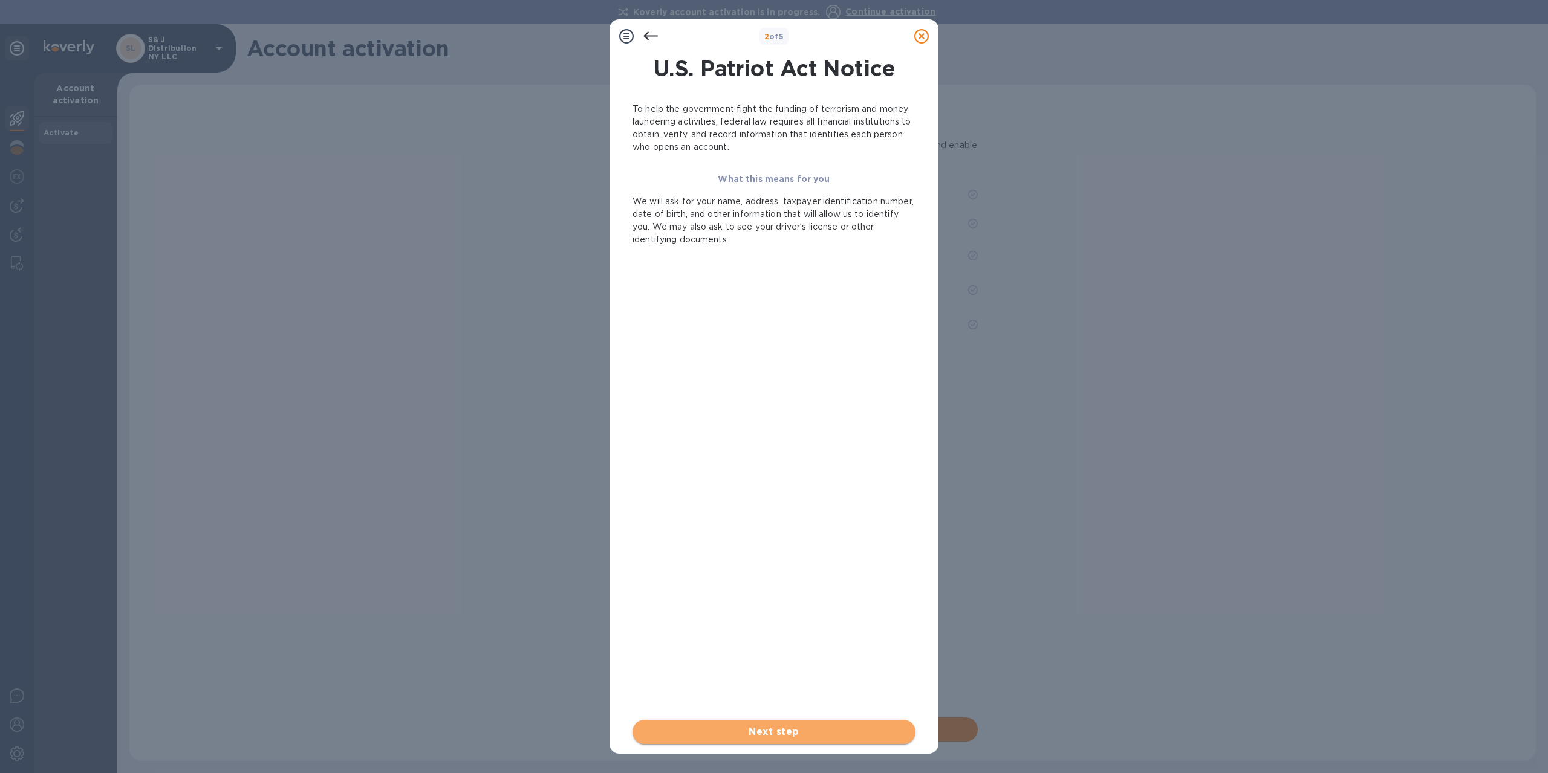
click at [791, 734] on span "Next step" at bounding box center [774, 732] width 264 height 15
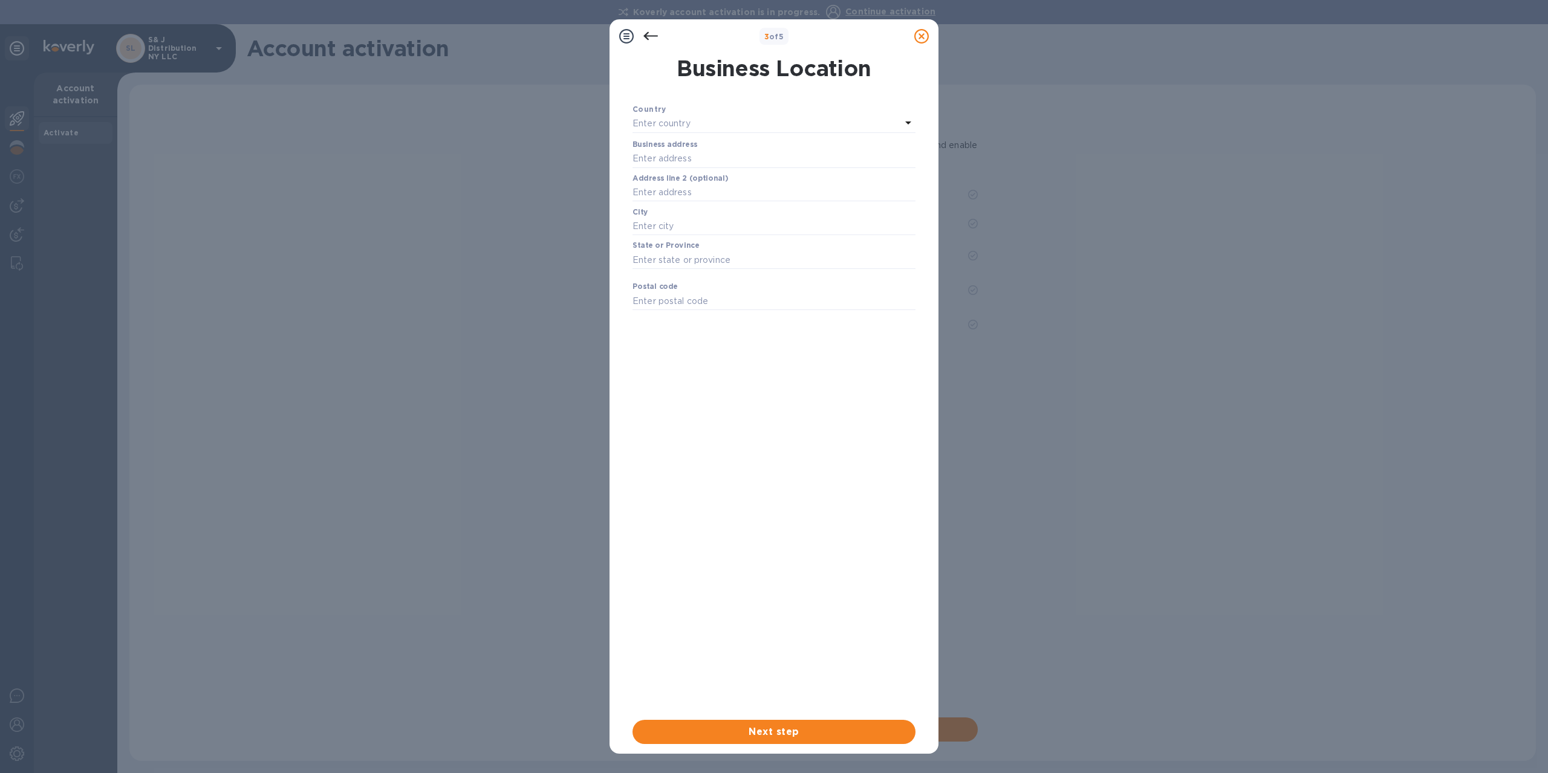
click at [670, 119] on p "Enter country" at bounding box center [662, 123] width 58 height 13
click at [694, 198] on p "[GEOGRAPHIC_DATA]" at bounding box center [780, 192] width 232 height 13
click at [676, 150] on input "text" at bounding box center [774, 159] width 283 height 18
type input "49 montrose ave"
type input "Brooklyn"
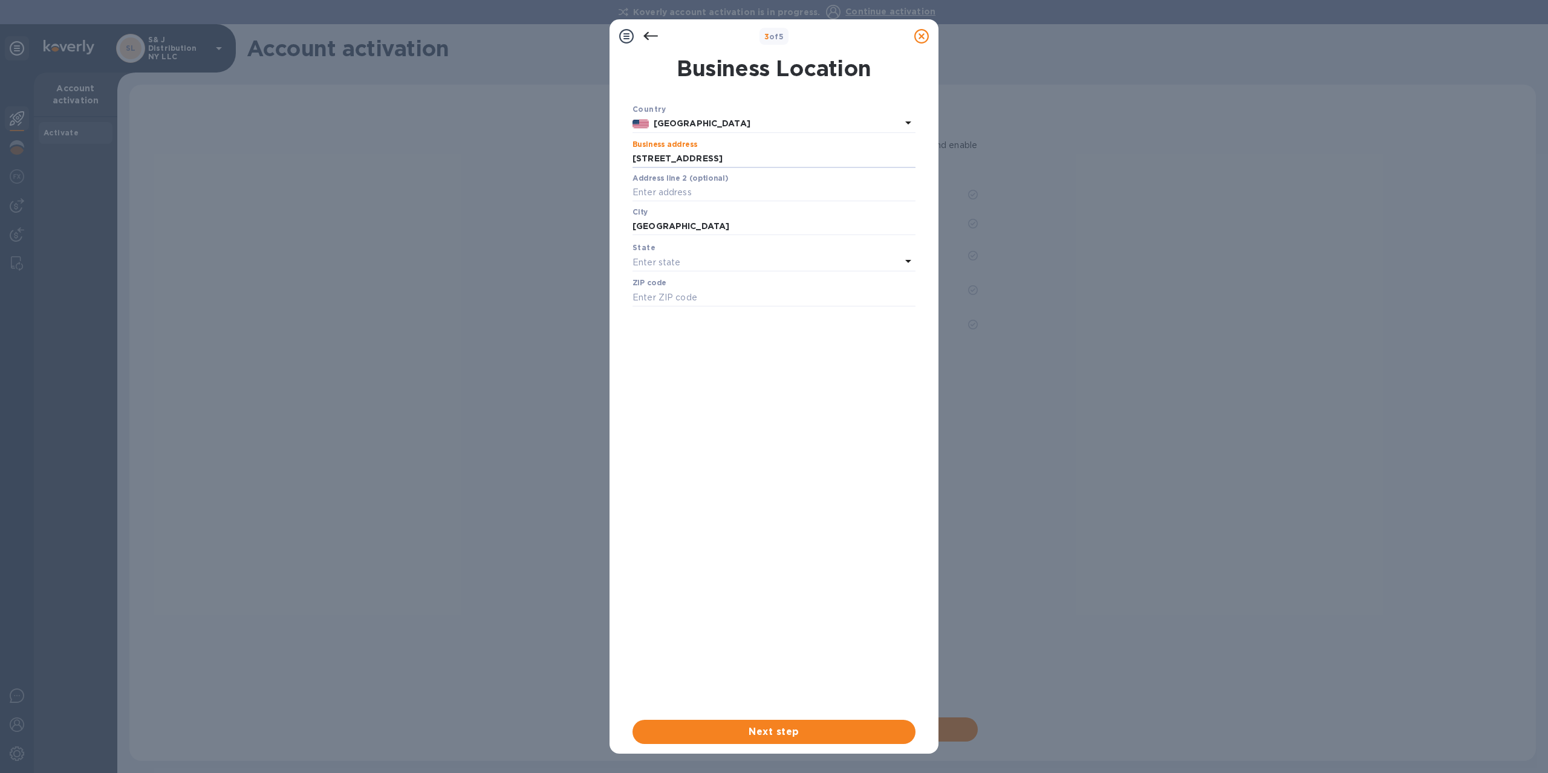
type input "11206"
click at [687, 264] on div "Enter state" at bounding box center [767, 262] width 269 height 17
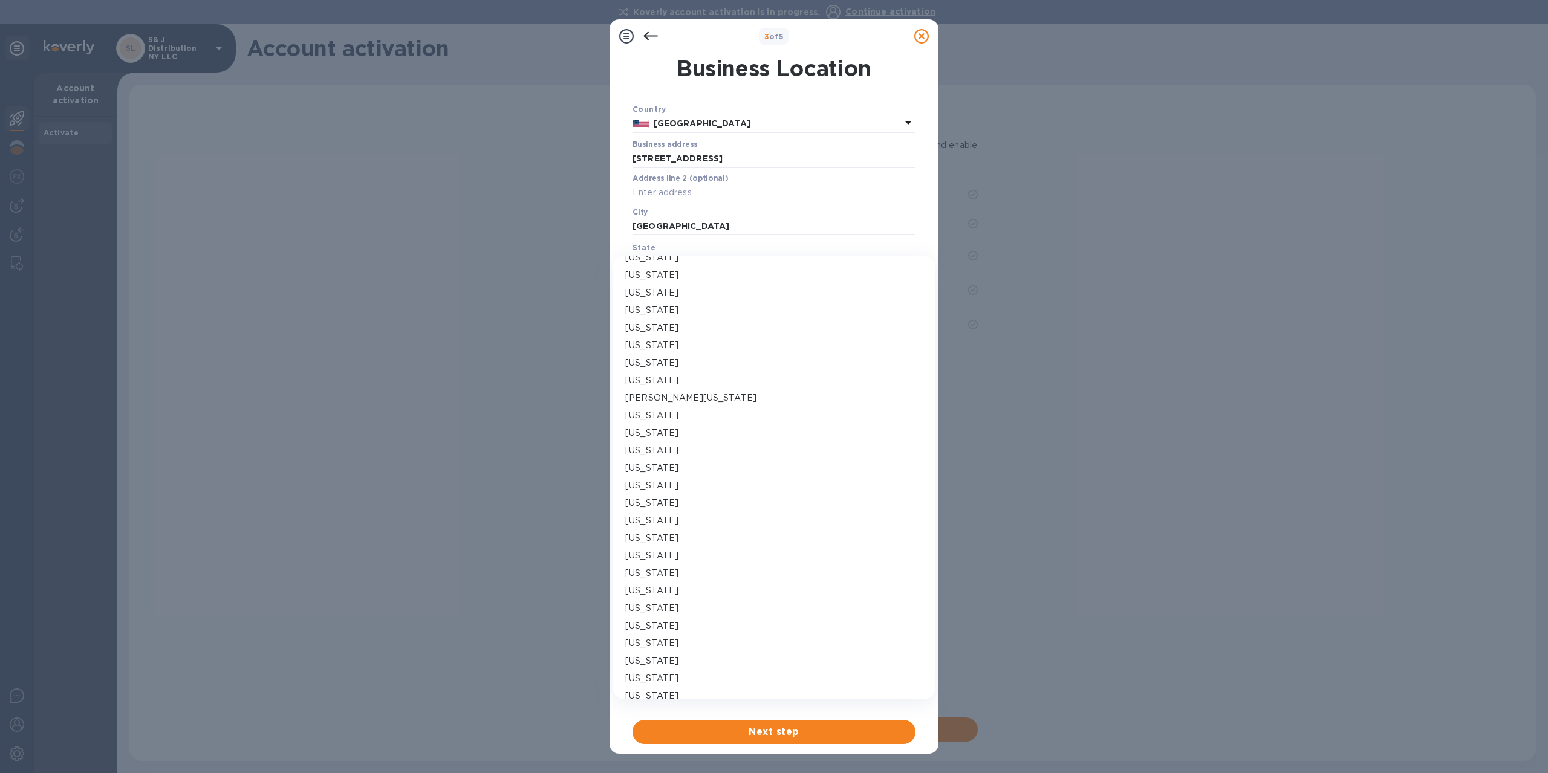
scroll to position [363, 0]
click at [649, 600] on p "New York" at bounding box center [651, 605] width 53 height 13
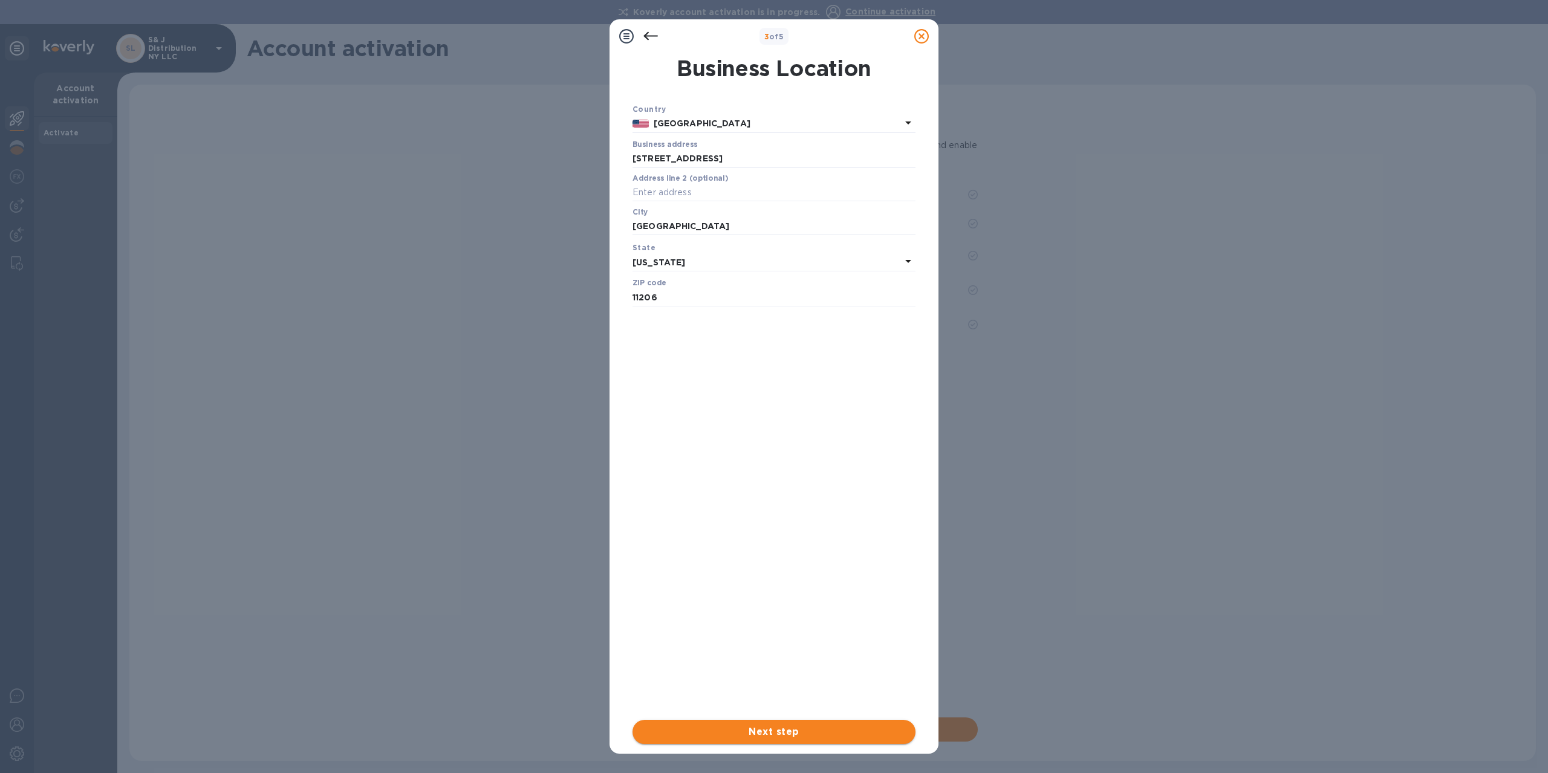
click at [784, 729] on span "Next step" at bounding box center [774, 732] width 264 height 15
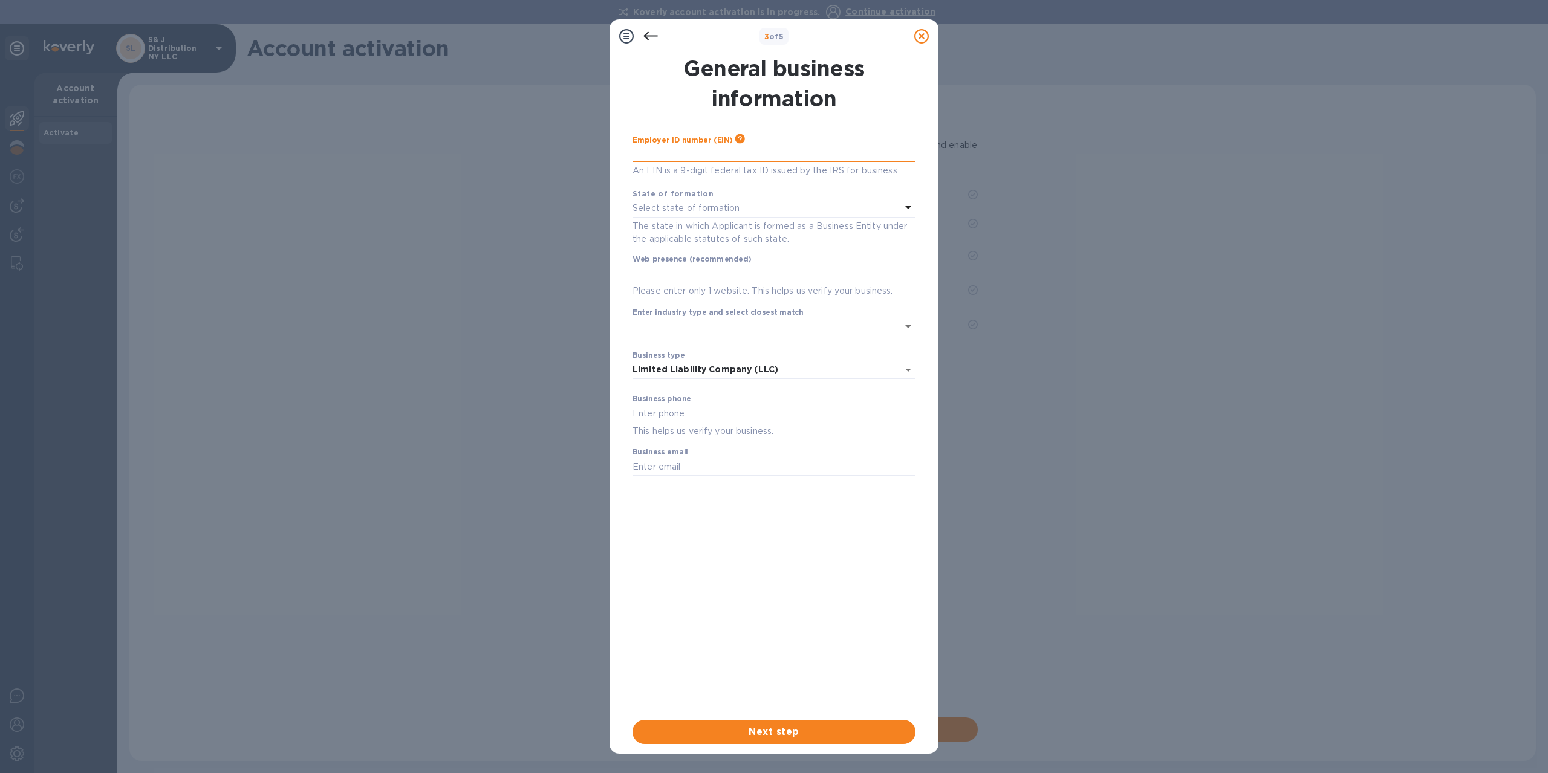
click at [671, 149] on input "text" at bounding box center [774, 153] width 283 height 18
type input "***48"
click at [669, 204] on p "Select state of formation" at bounding box center [686, 208] width 107 height 13
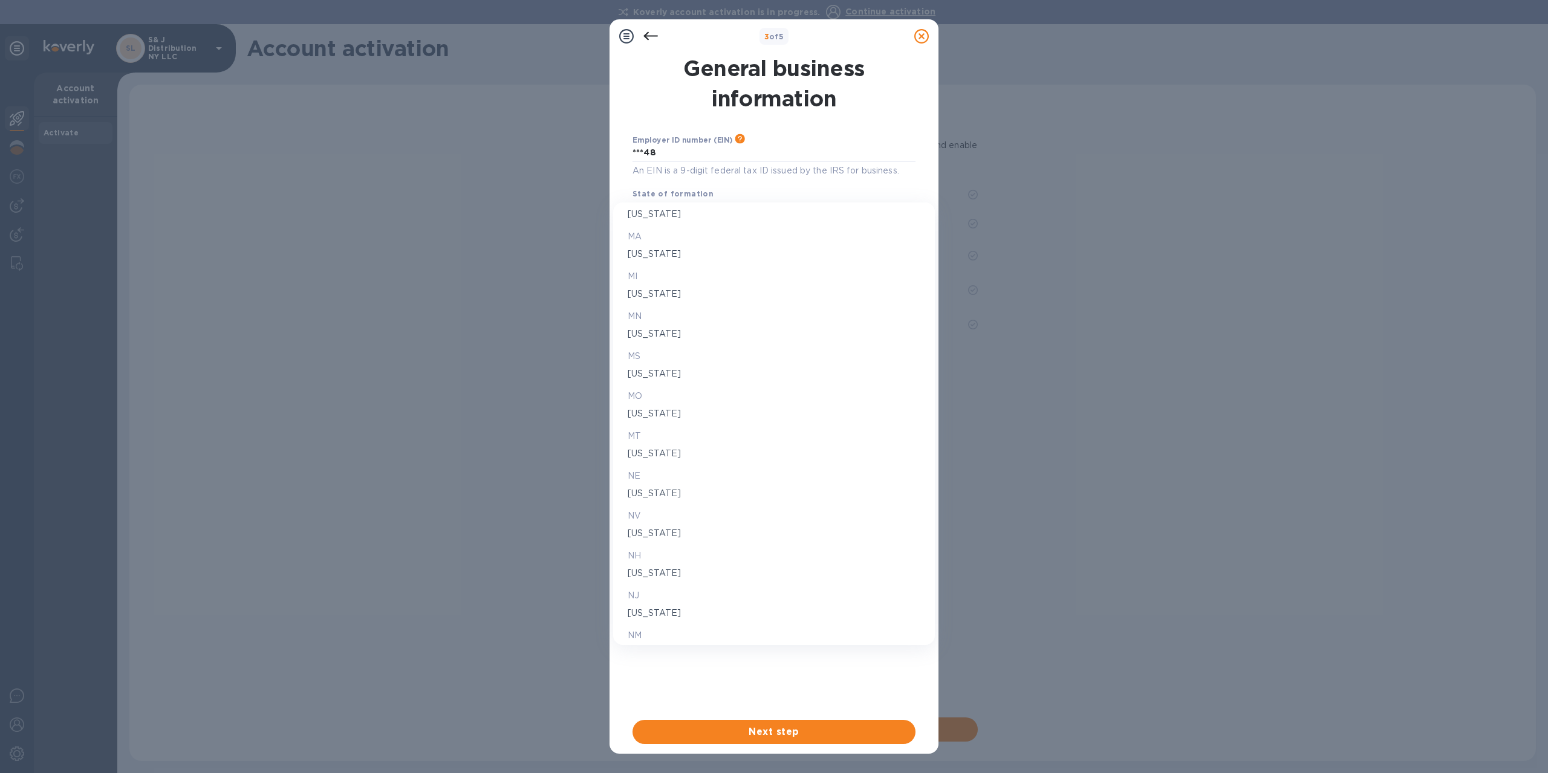
scroll to position [1149, 0]
click at [664, 592] on p "New York" at bounding box center [774, 590] width 293 height 13
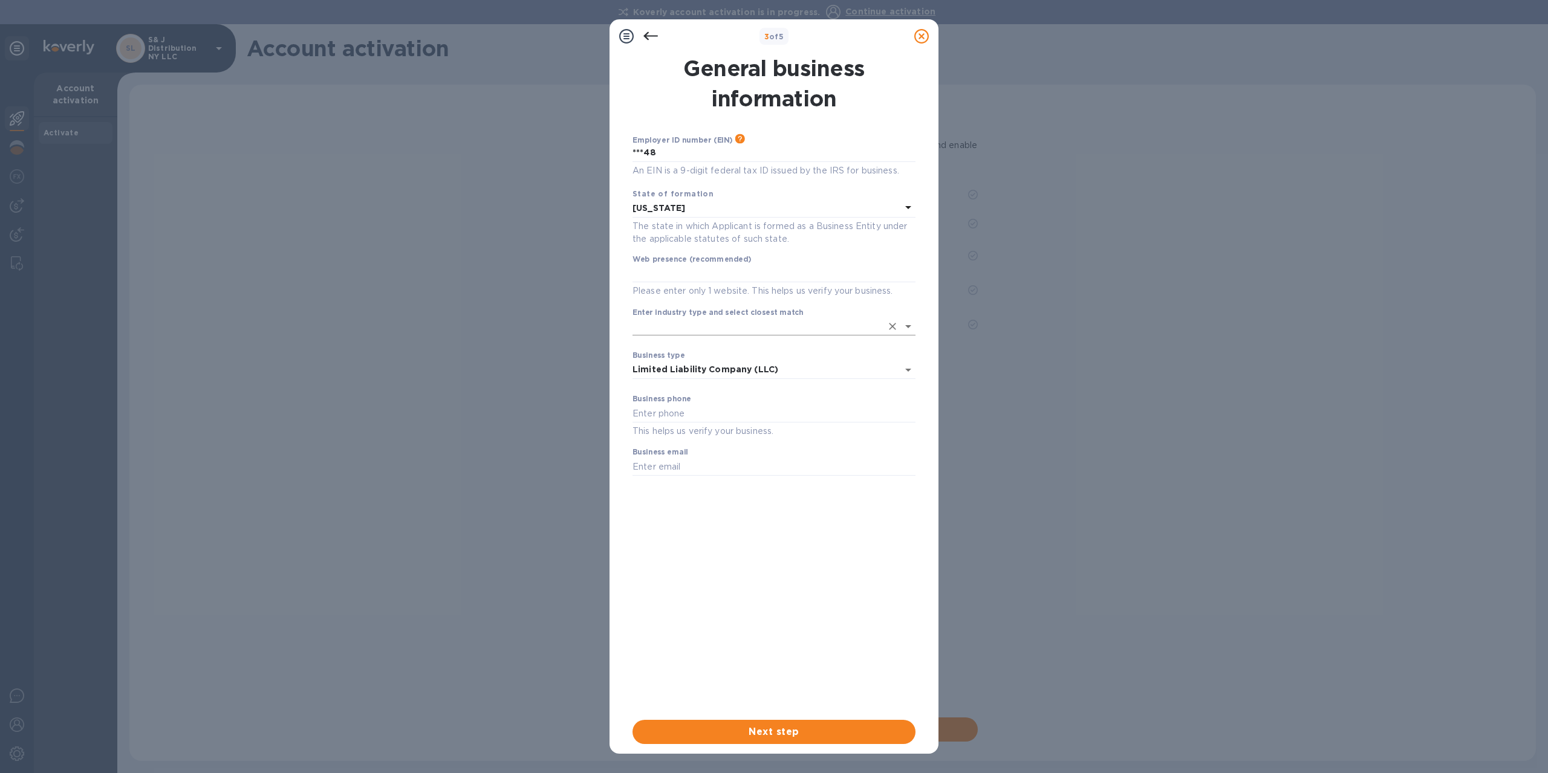
click at [663, 323] on input "Enter industry type and select closest match" at bounding box center [757, 327] width 249 height 18
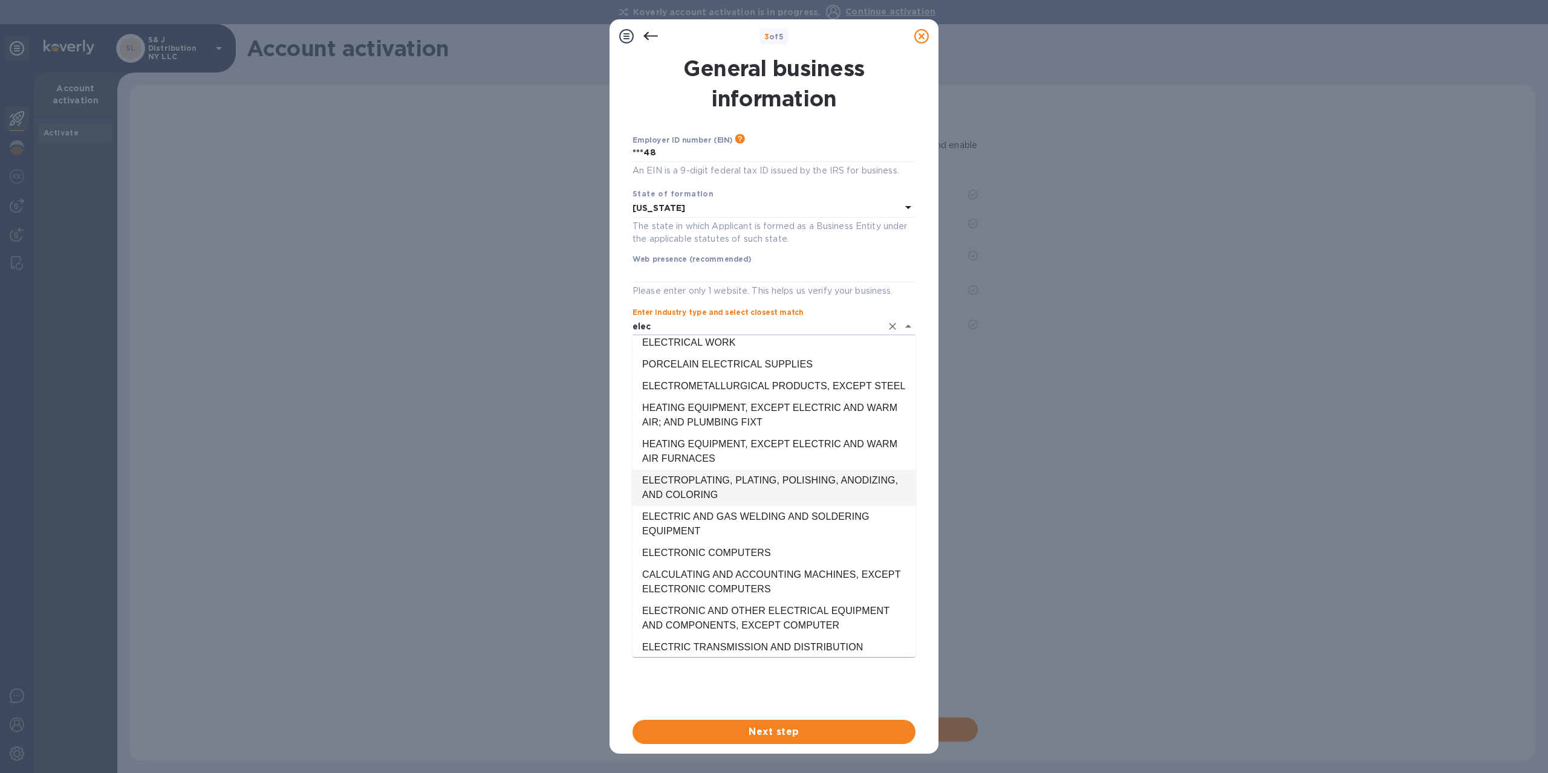
scroll to position [60, 0]
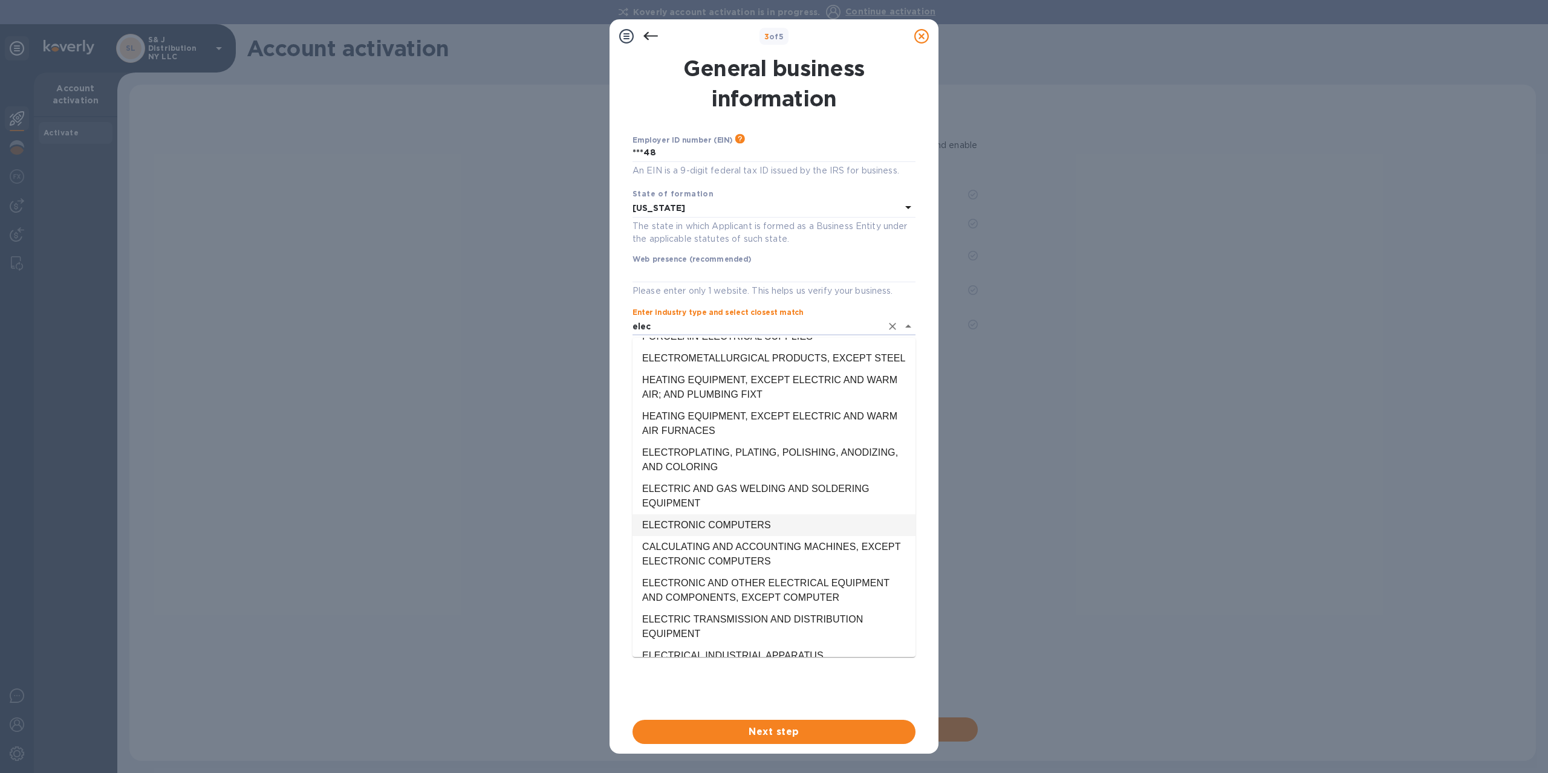
click at [732, 534] on li "ELECTRONIC COMPUTERS" at bounding box center [774, 526] width 283 height 22
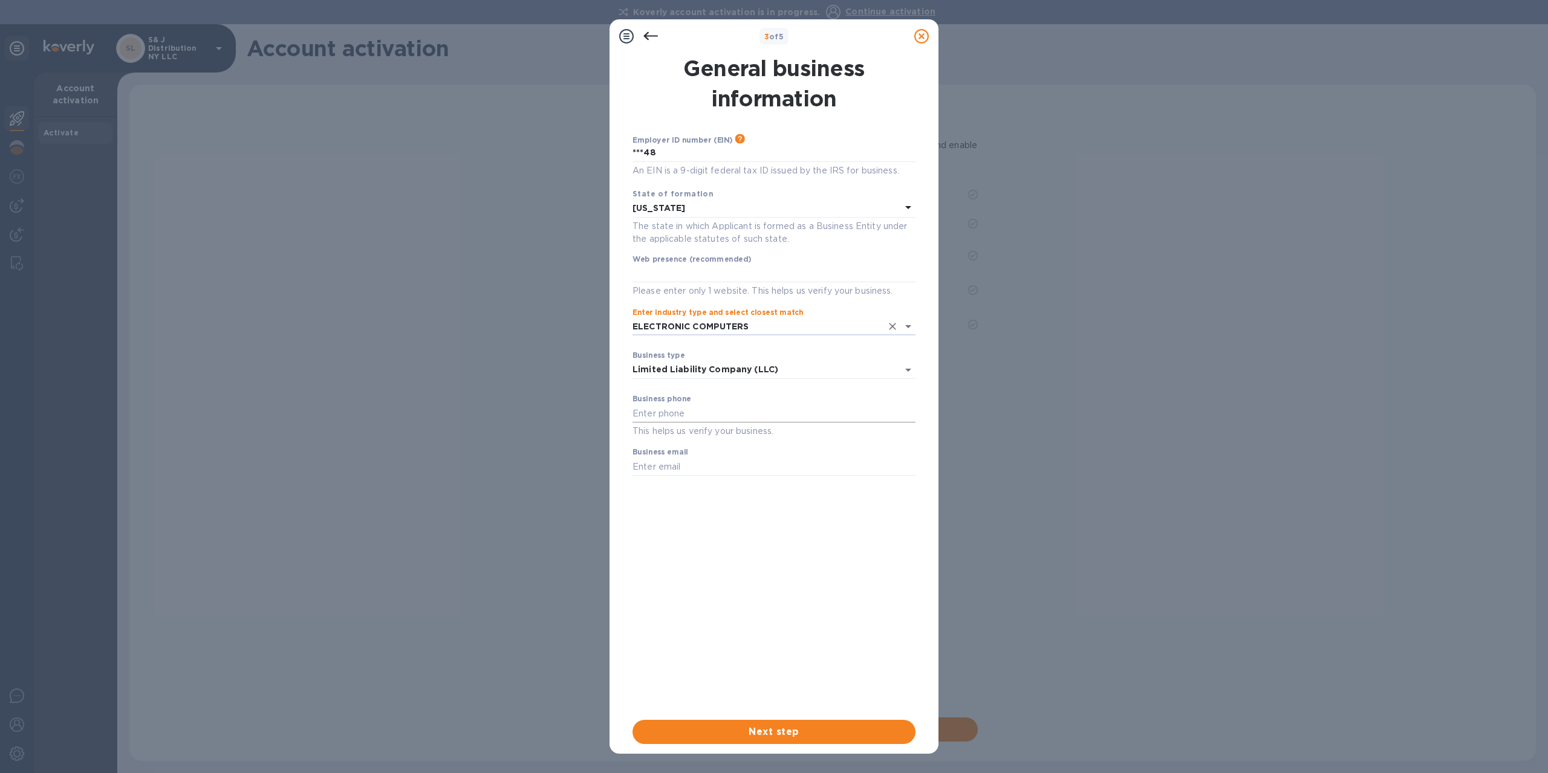
type input "ELECTRONIC COMPUTERS"
click at [694, 413] on input "text" at bounding box center [774, 414] width 283 height 18
type input "347-731-8342"
click at [671, 461] on input "text" at bounding box center [774, 467] width 283 height 18
type input "jose@sjdistinc.com"
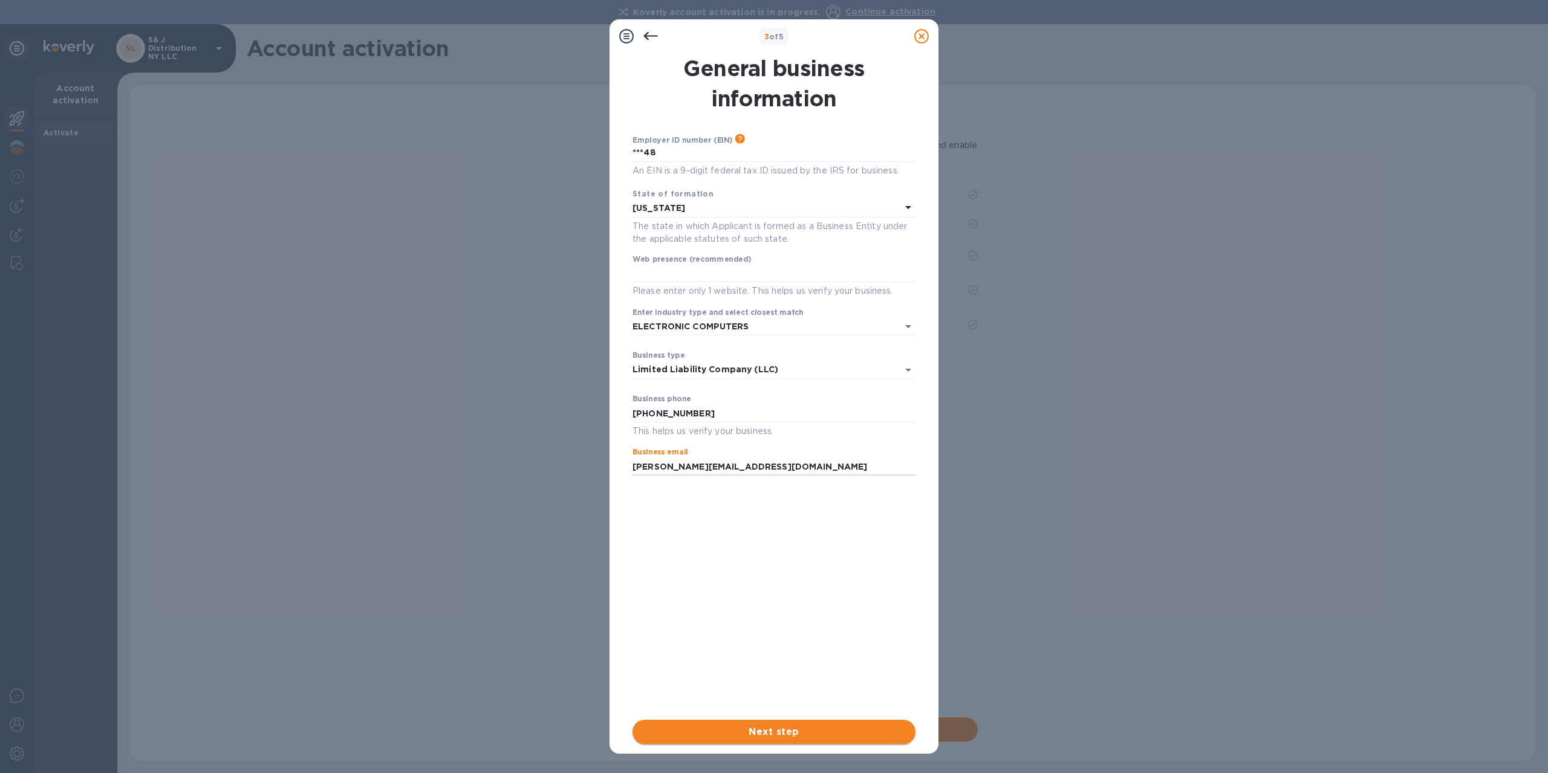
click at [784, 735] on span "Next step" at bounding box center [774, 732] width 264 height 15
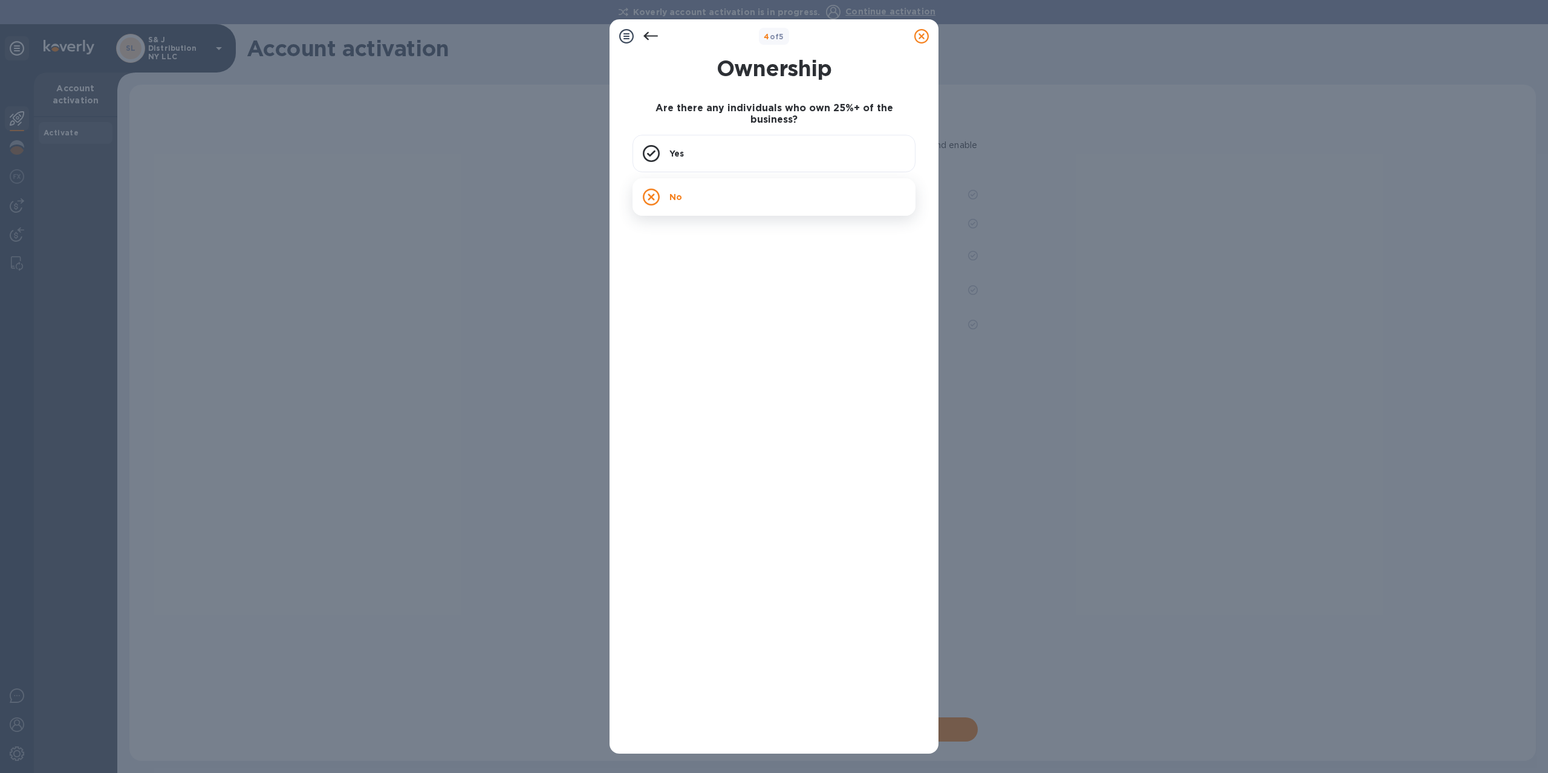
click at [676, 191] on p "No" at bounding box center [675, 197] width 13 height 12
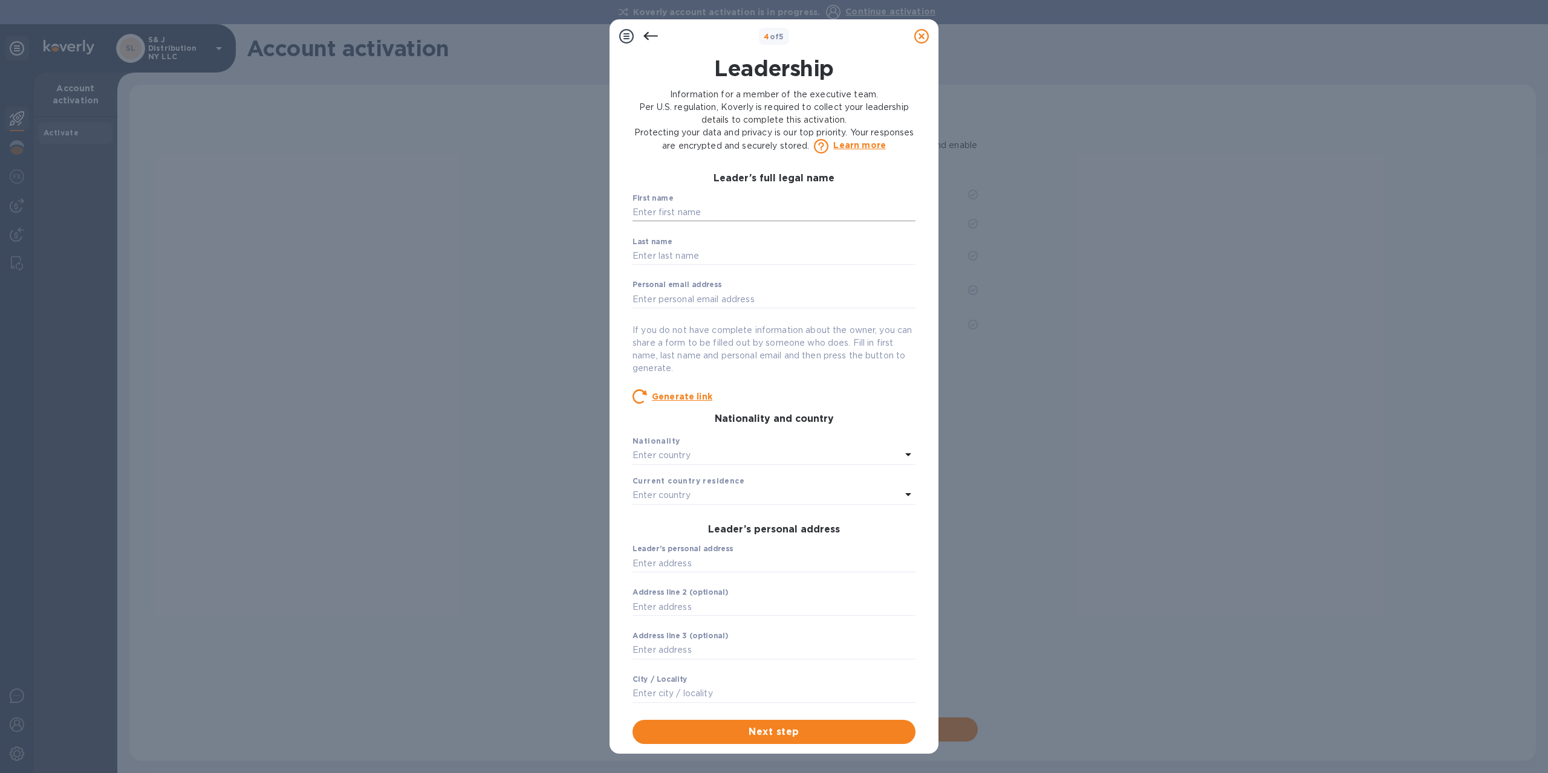
click at [676, 213] on input "text" at bounding box center [774, 213] width 283 height 18
type input "jose"
type input "MALEH"
type input "[EMAIL_ADDRESS][DOMAIN_NAME]"
type input "80 throop ave 2 floor"
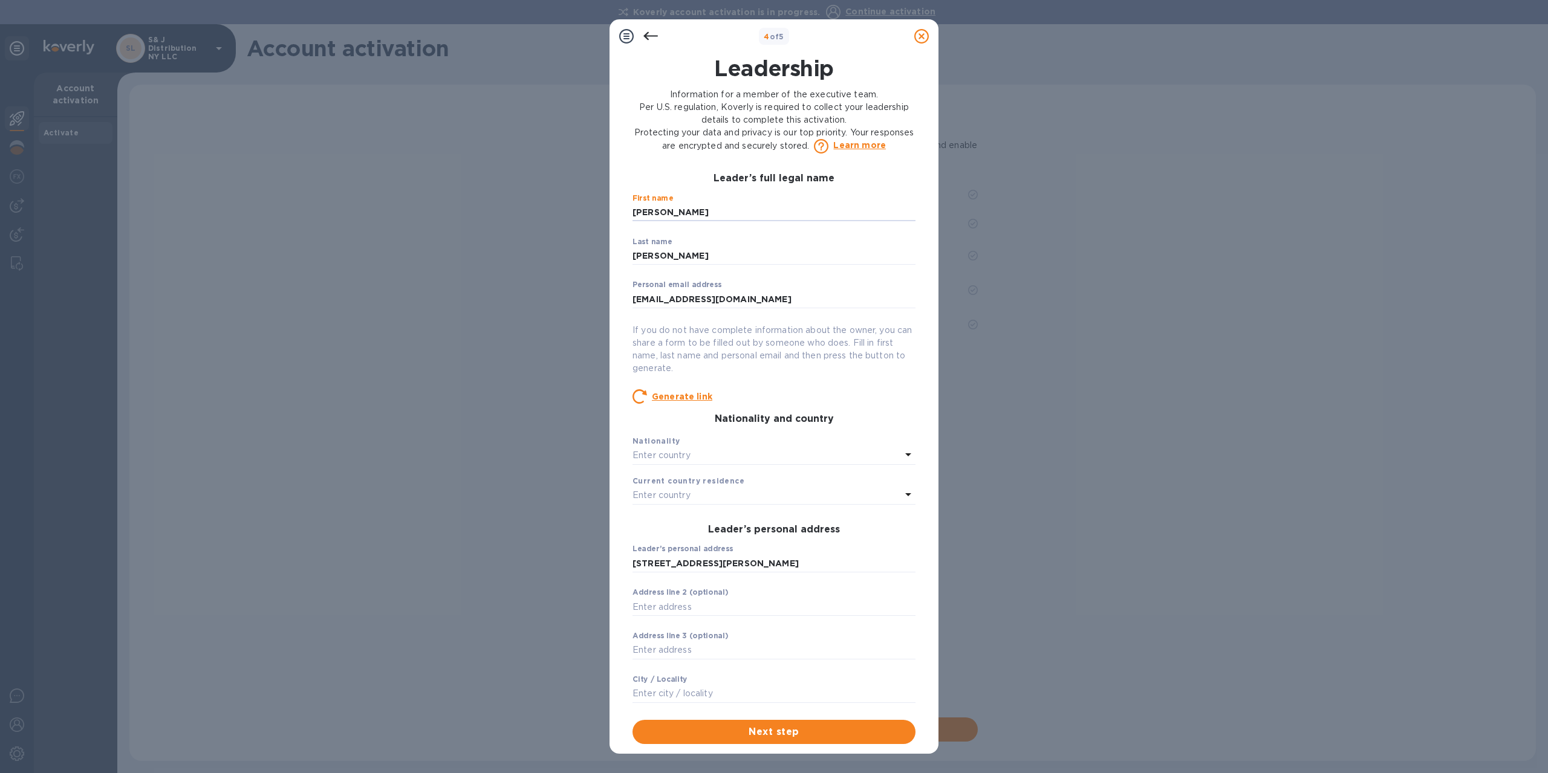
type input "2fl"
type input "brooklyn [GEOGRAPHIC_DATA]"
type input "[GEOGRAPHIC_DATA]"
type input "11206"
type input "***42"
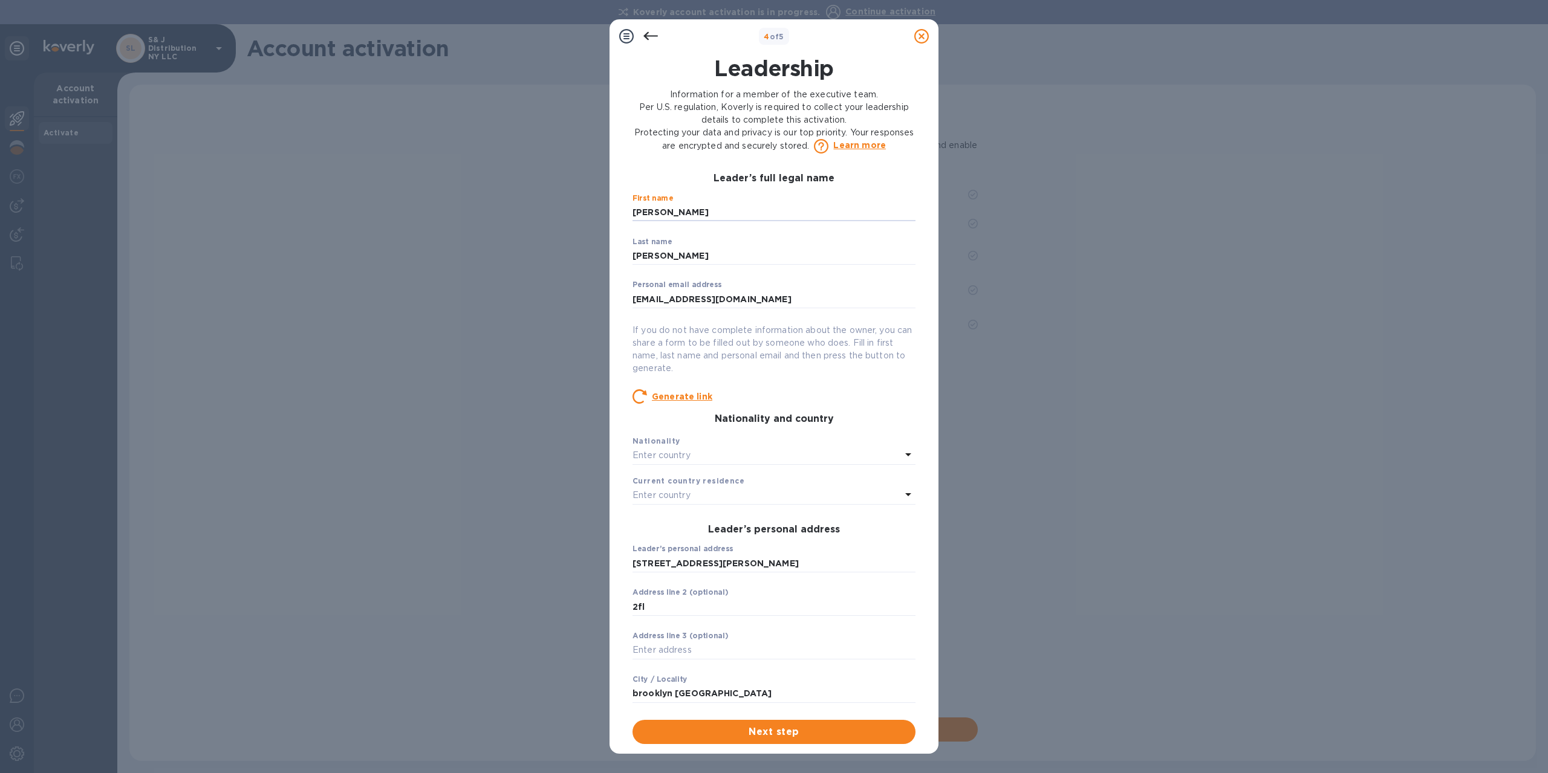
click at [686, 455] on p "Enter country" at bounding box center [662, 455] width 58 height 13
click at [687, 518] on div "[GEOGRAPHIC_DATA]" at bounding box center [780, 525] width 237 height 18
click at [700, 490] on div "Enter country" at bounding box center [767, 495] width 269 height 17
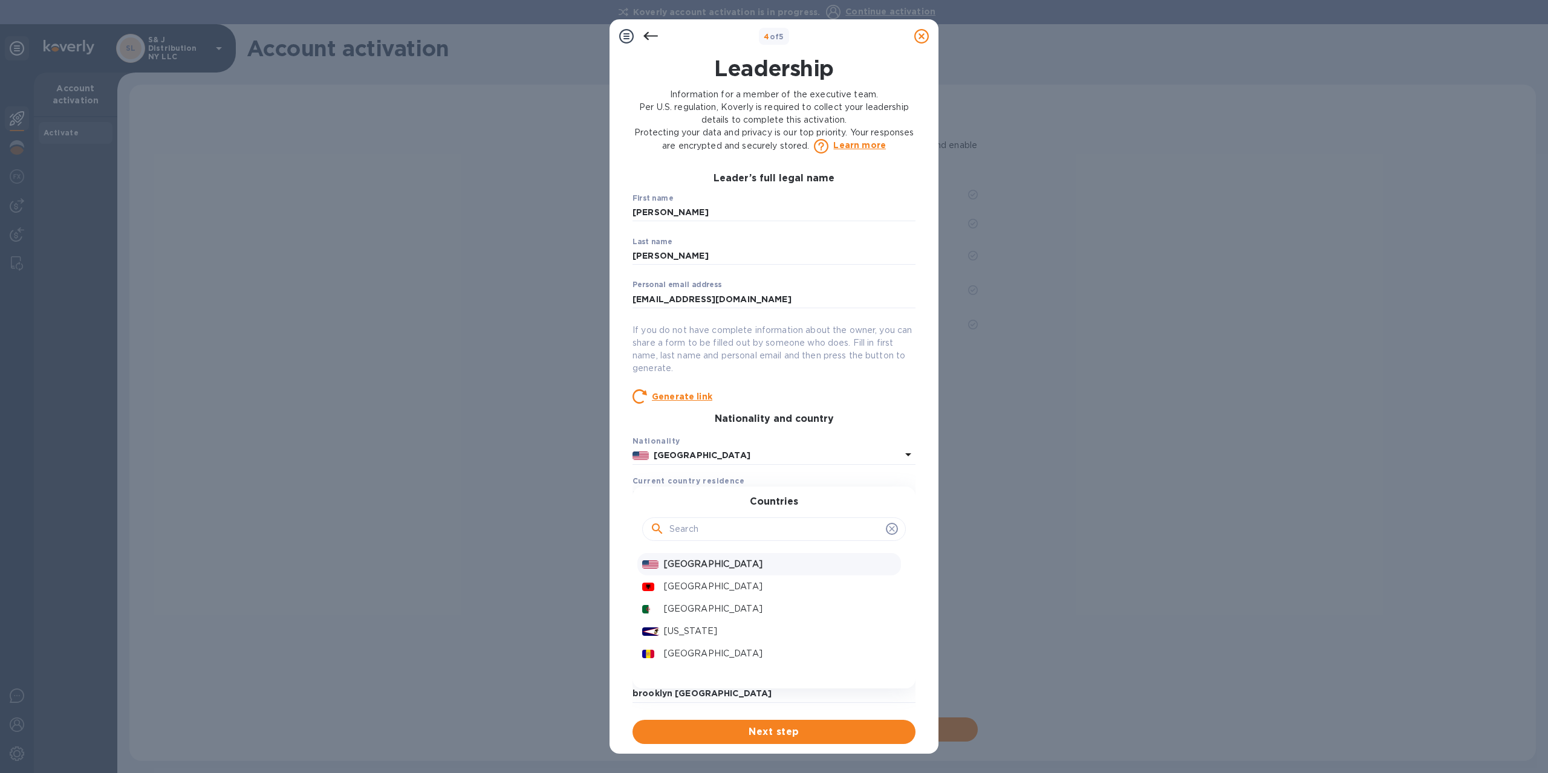
click at [697, 562] on p "[GEOGRAPHIC_DATA]" at bounding box center [780, 564] width 232 height 13
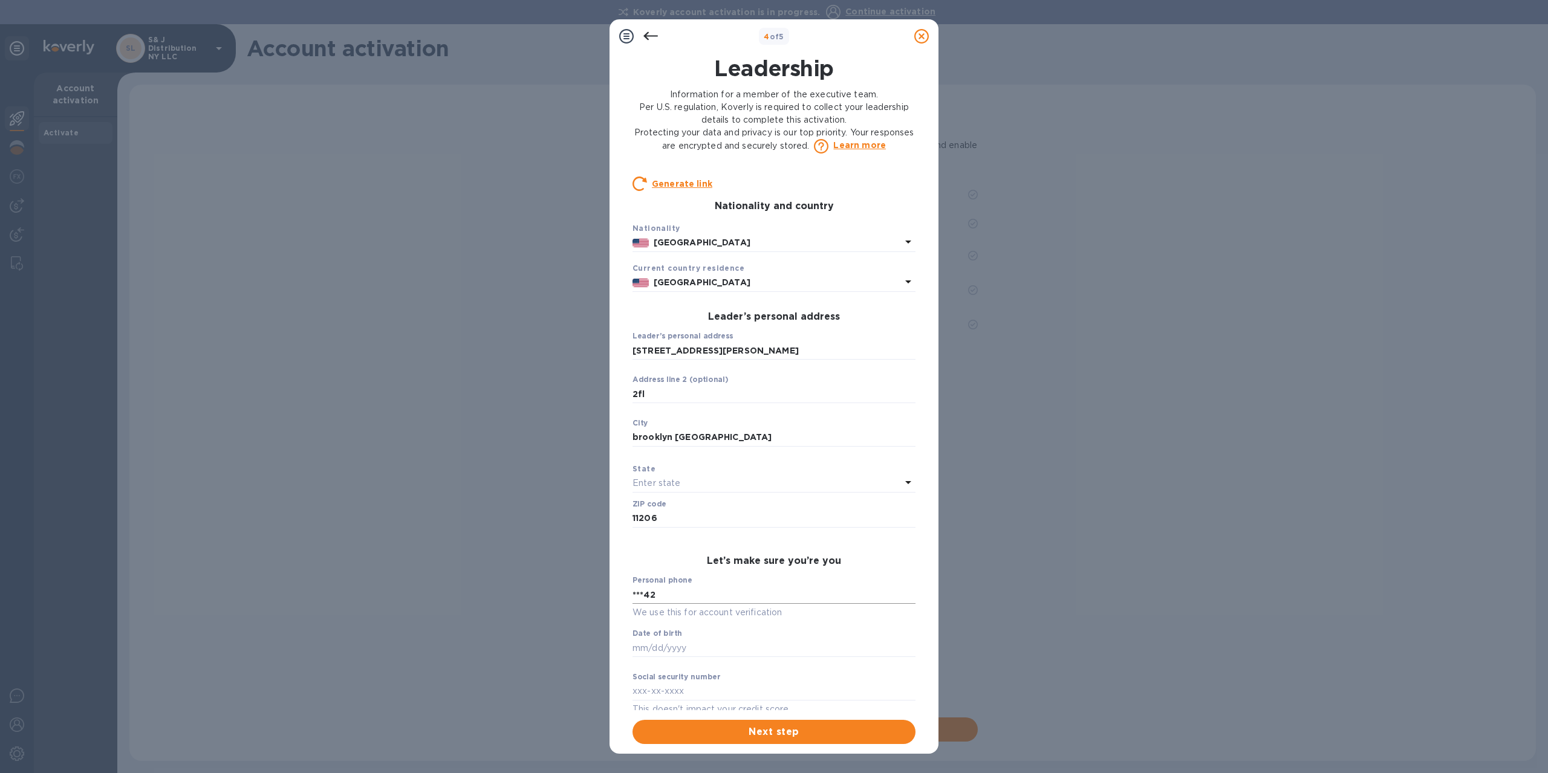
scroll to position [229, 0]
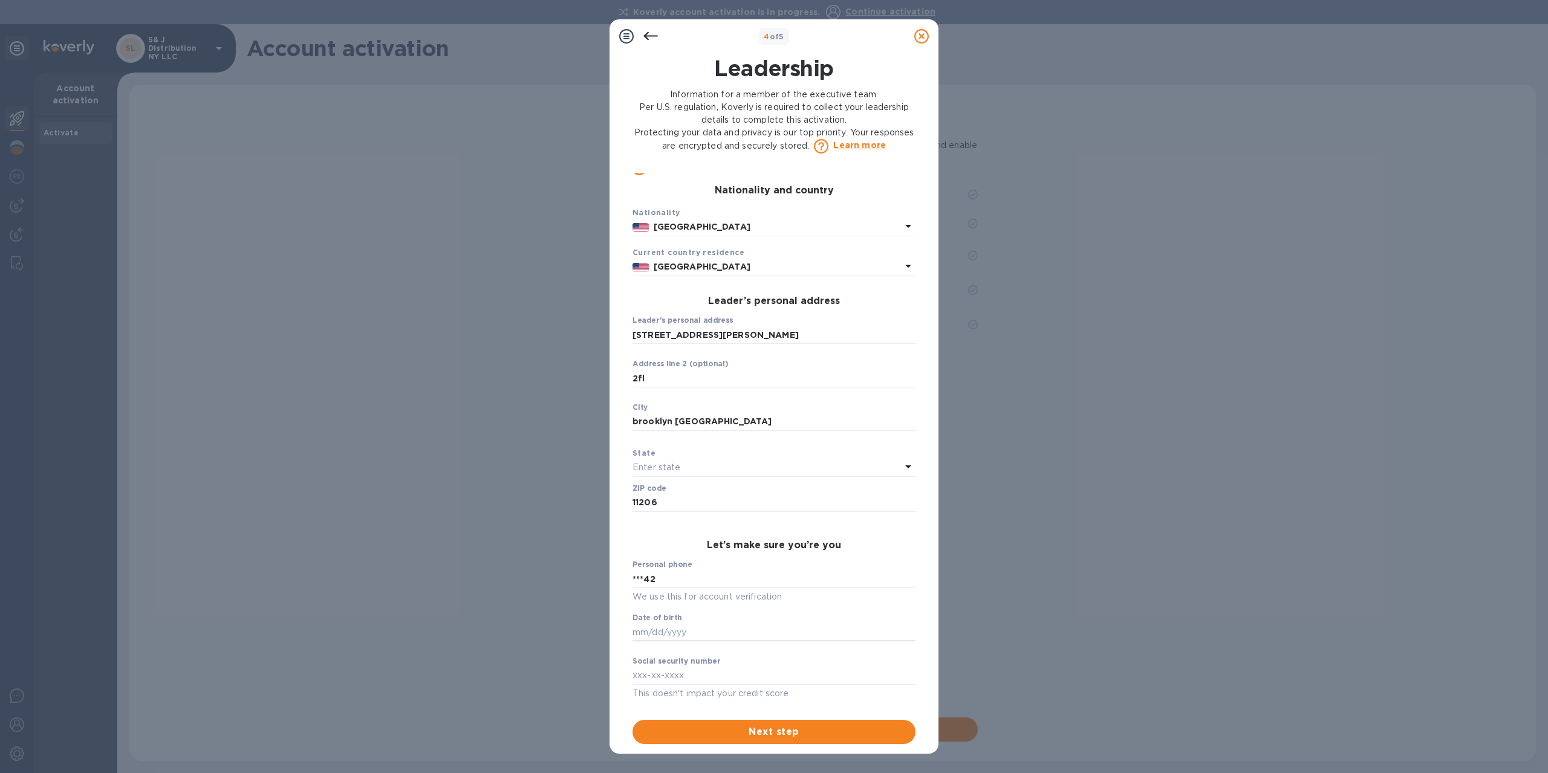
click at [642, 630] on input "text" at bounding box center [774, 632] width 283 height 18
type input "***84"
click at [659, 674] on input "text" at bounding box center [774, 676] width 283 height 18
type input "***99"
click at [782, 726] on span "Next step" at bounding box center [774, 732] width 264 height 15
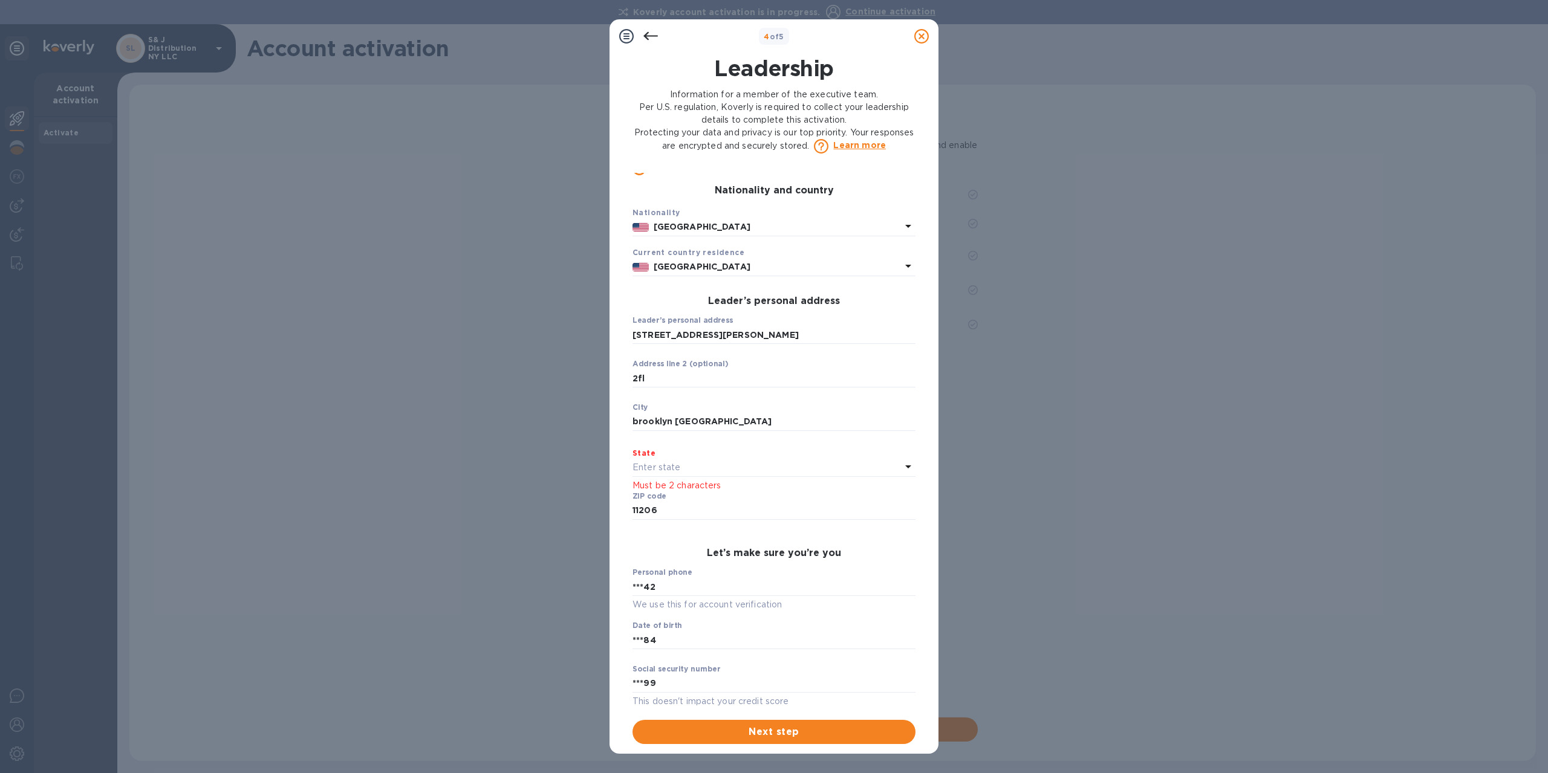
click at [680, 490] on p "Must be 2 characters" at bounding box center [774, 486] width 283 height 13
click at [650, 493] on label "ZIP code" at bounding box center [650, 496] width 34 height 7
click at [659, 466] on p "Enter state" at bounding box center [657, 467] width 48 height 13
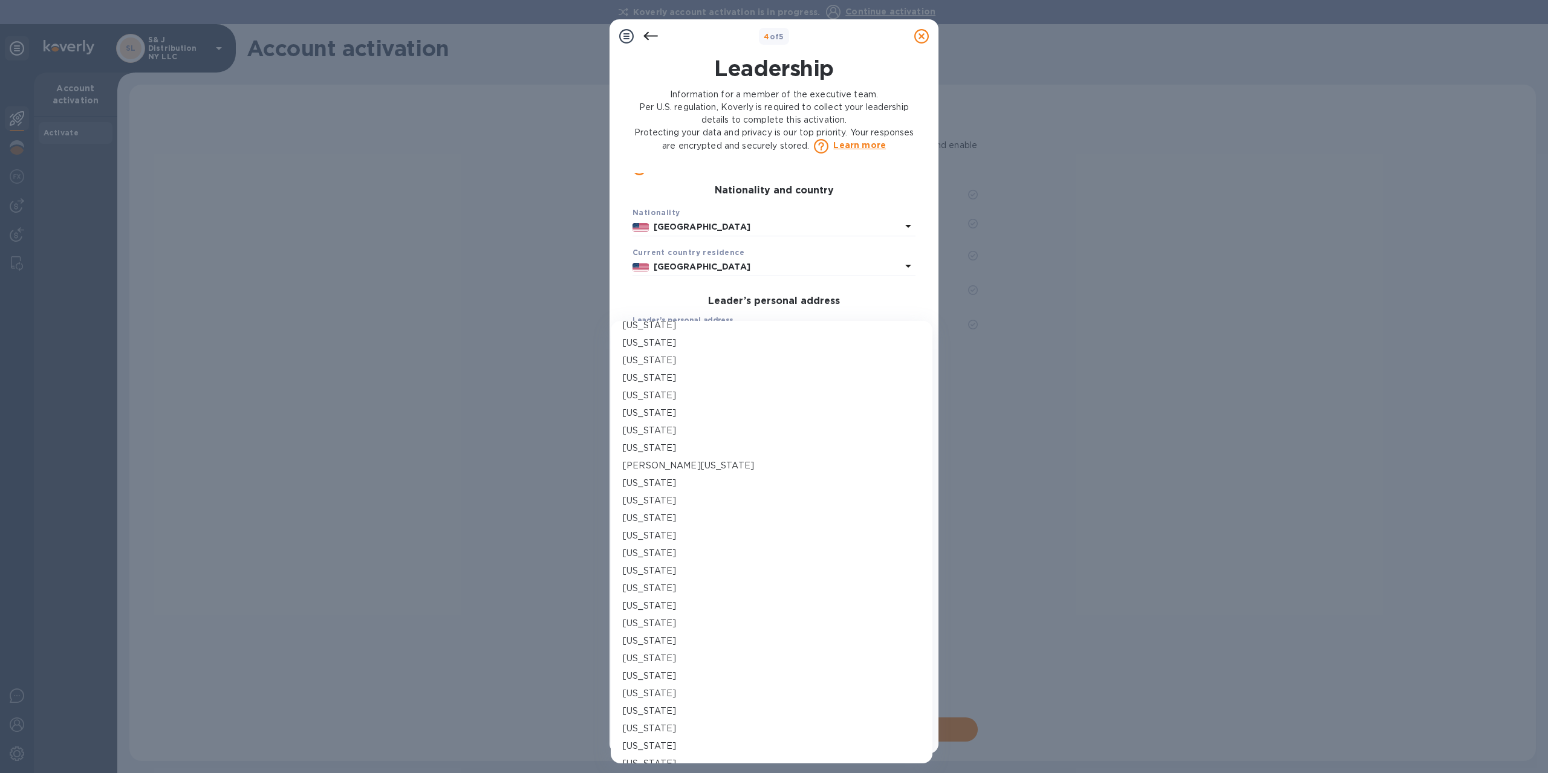
scroll to position [363, 0]
click at [654, 668] on p "New York" at bounding box center [649, 669] width 53 height 13
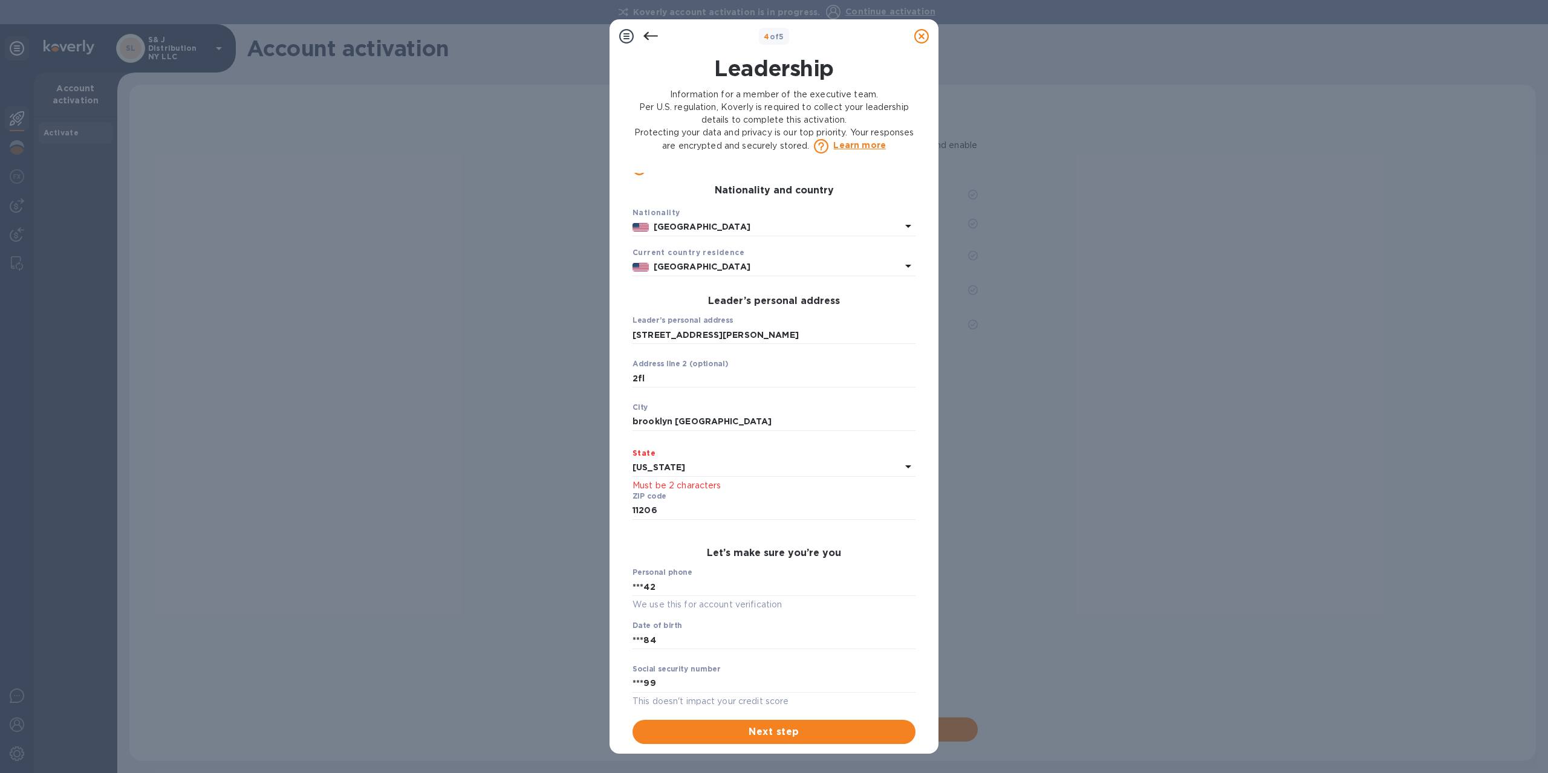
click at [692, 495] on div "ZIP code 11206 ​" at bounding box center [774, 514] width 283 height 44
click at [778, 724] on button "Next step" at bounding box center [774, 732] width 283 height 24
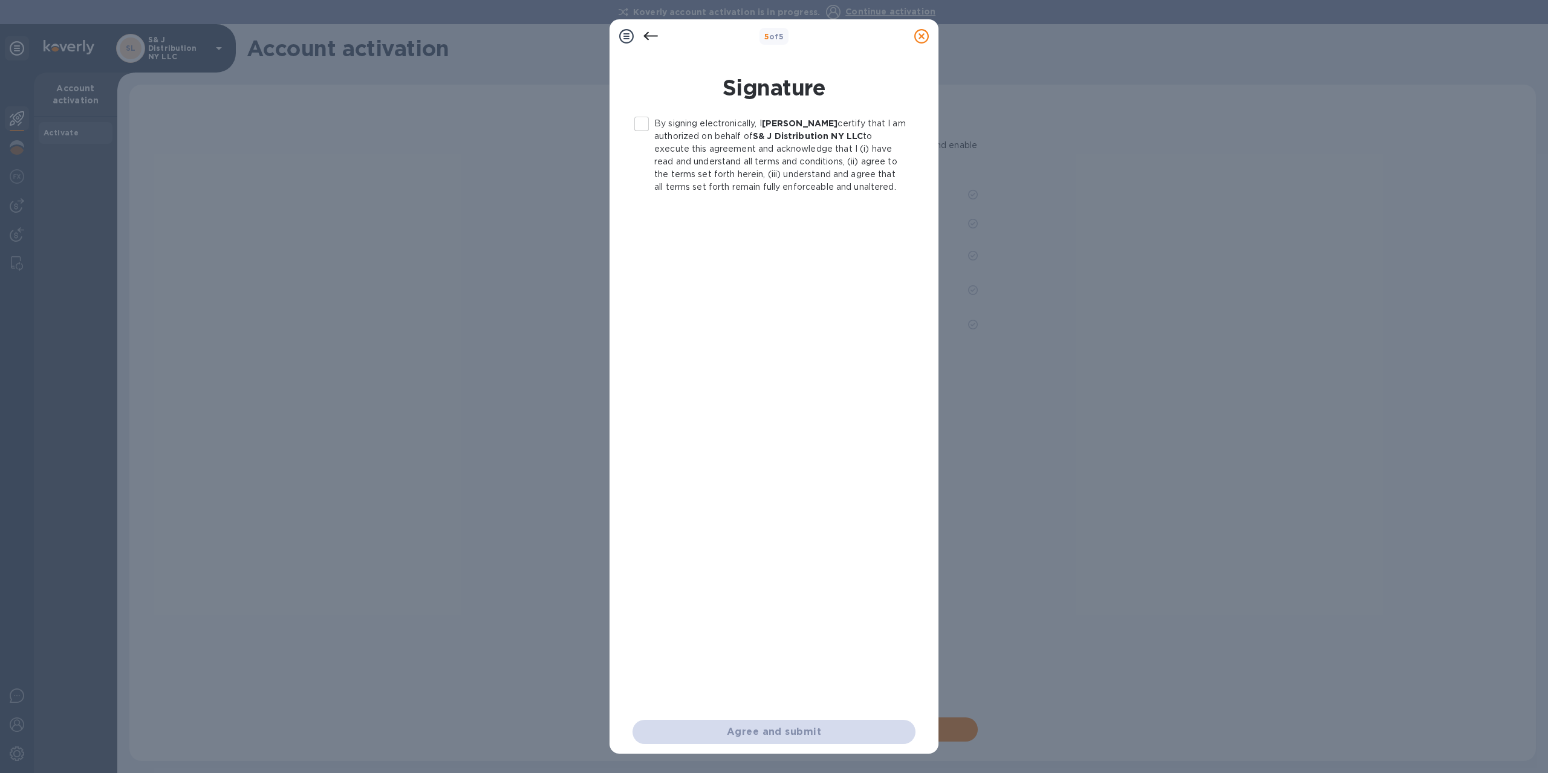
click at [647, 121] on input "By signing electronically, I Jose maleh certify that I am authorized on behalf …" at bounding box center [641, 123] width 25 height 25
click at [792, 731] on span "Agree and submit" at bounding box center [774, 732] width 264 height 15
checkbox input "false"
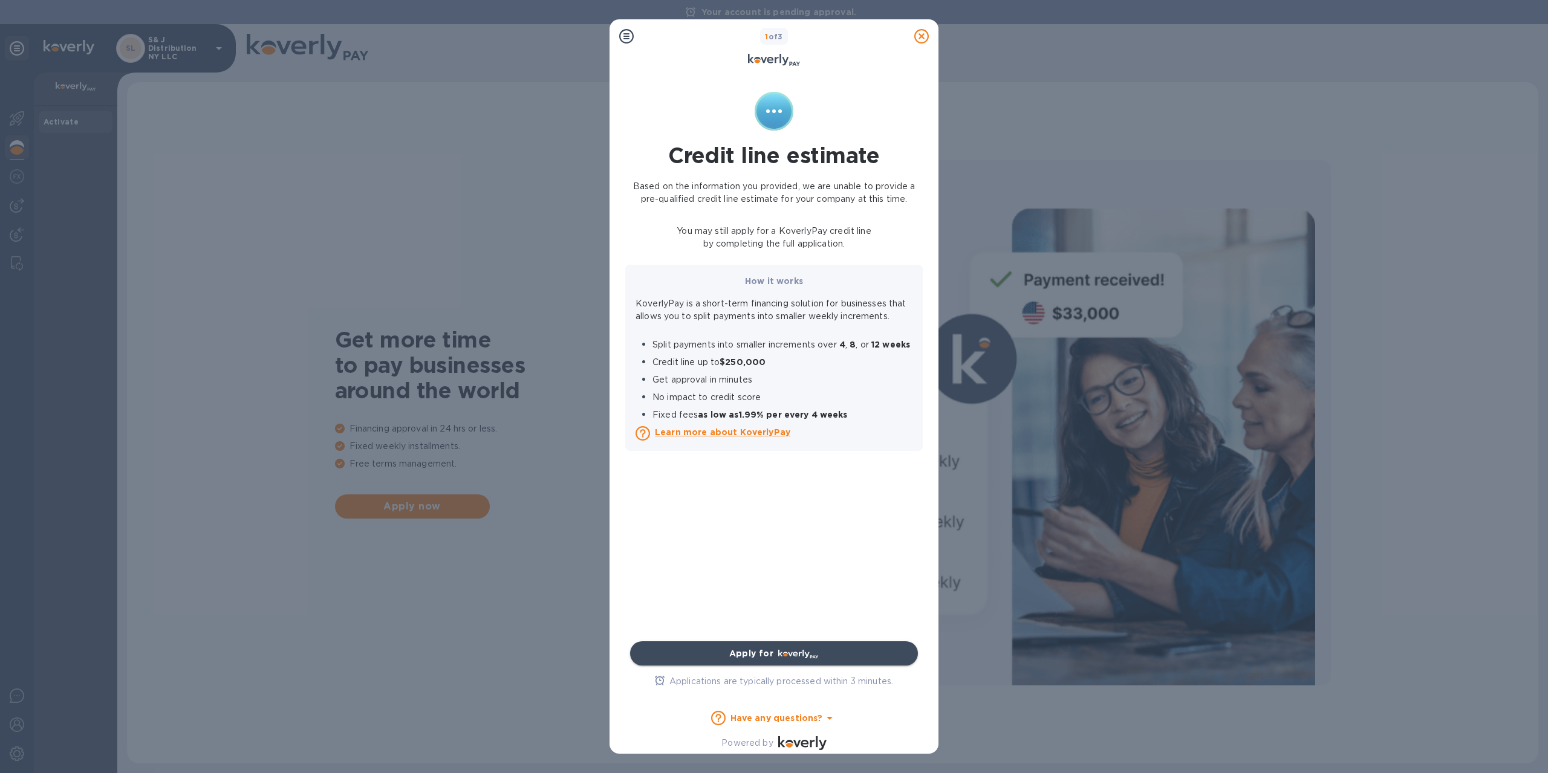
click at [776, 653] on div "button" at bounding box center [798, 653] width 45 height 17
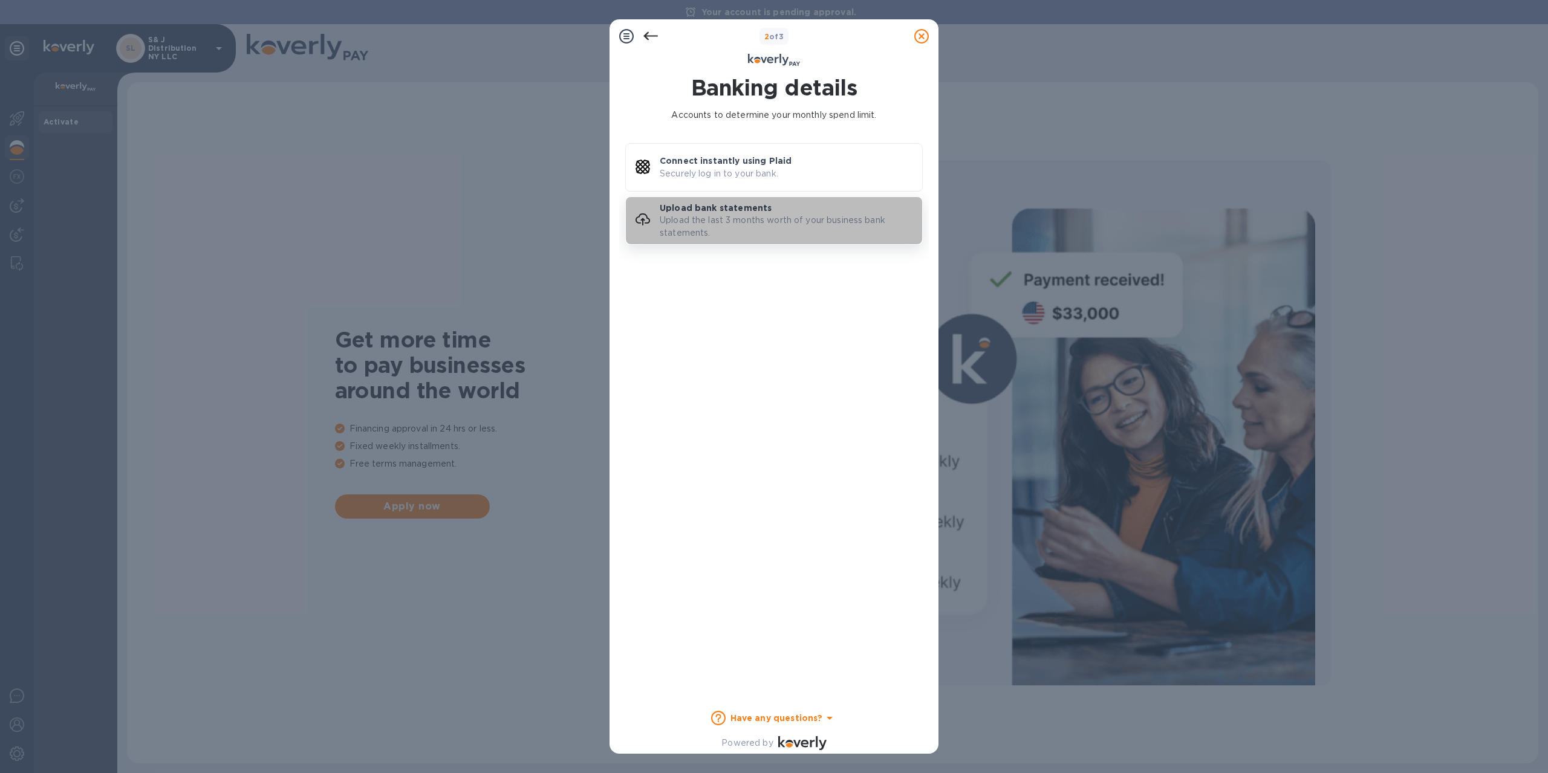
click at [705, 220] on p "Upload the last 3 months worth of your business bank statements." at bounding box center [791, 226] width 262 height 25
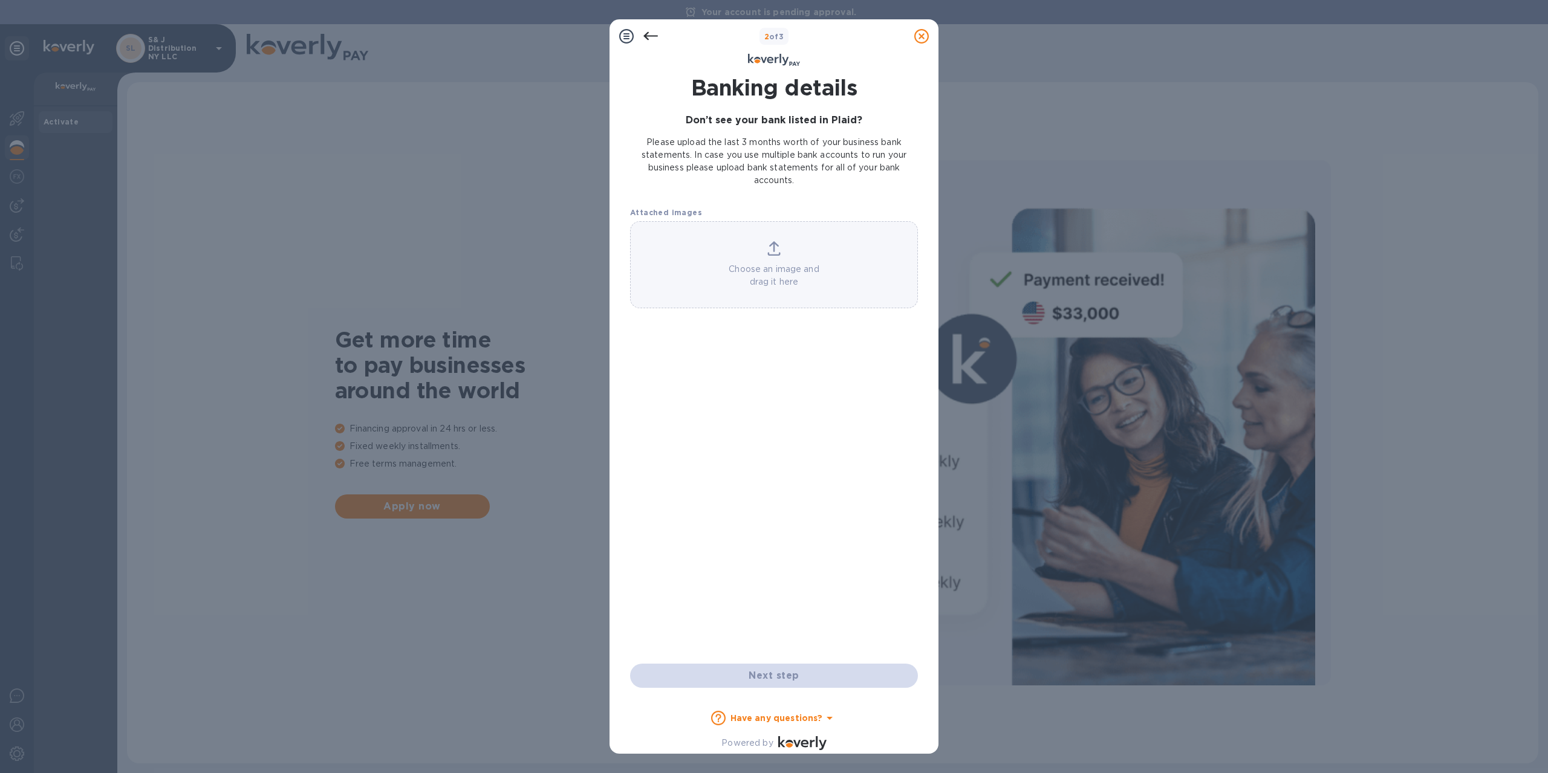
click at [780, 273] on p "Choose an image and drag it here" at bounding box center [774, 275] width 287 height 25
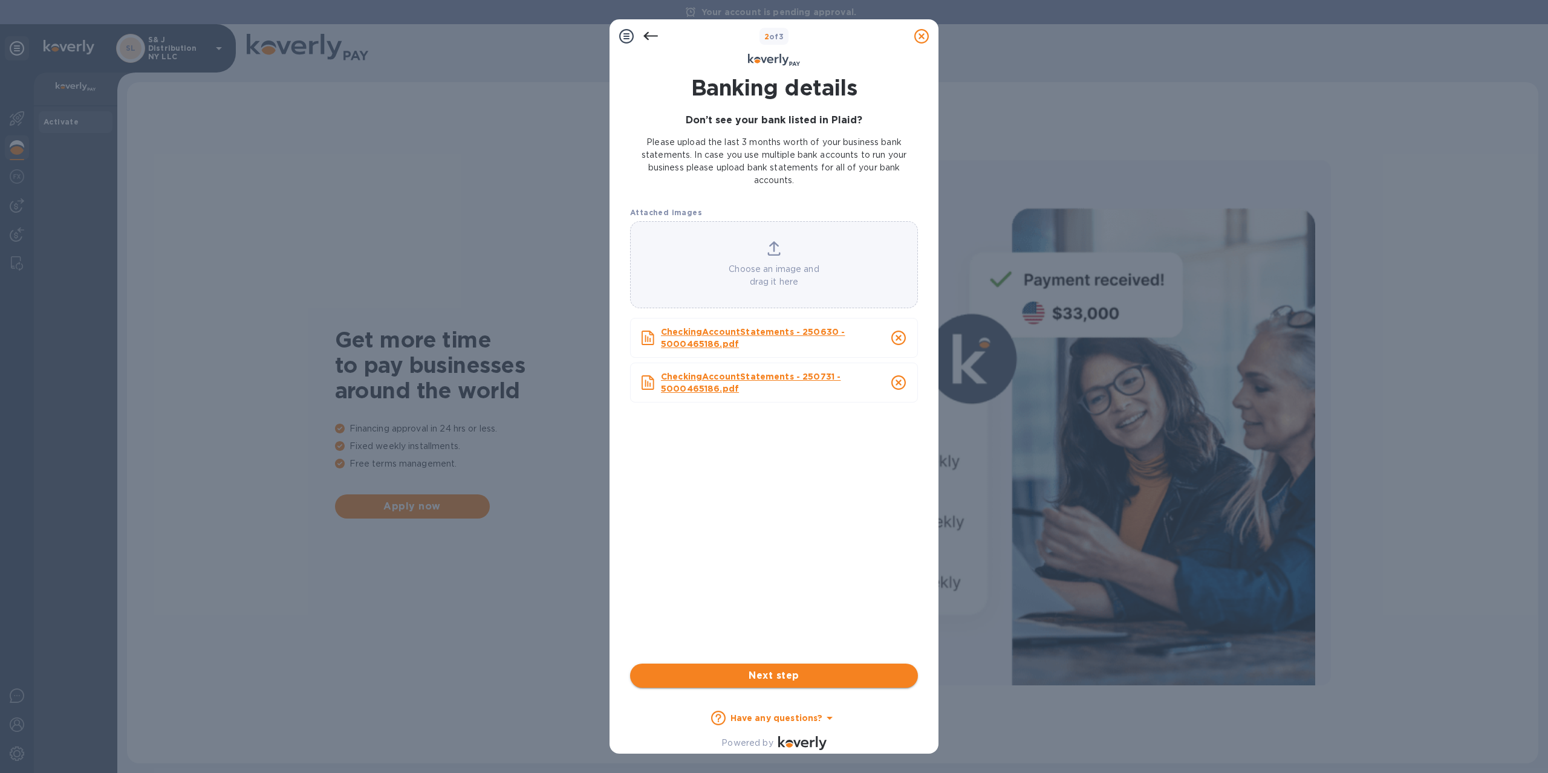
click at [774, 678] on span "Next step" at bounding box center [774, 676] width 269 height 15
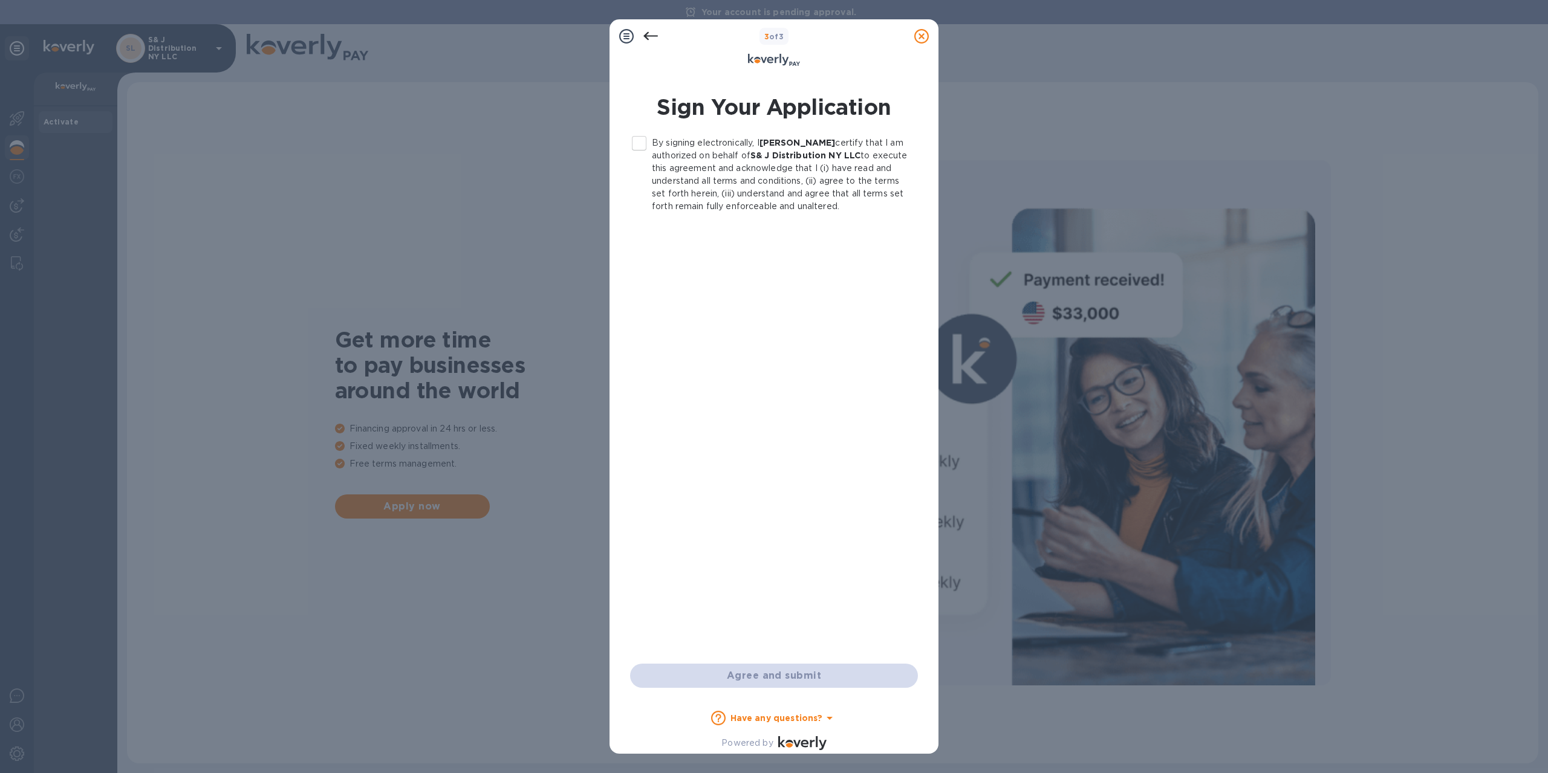
click at [641, 144] on input "By signing electronically, I Jose maleh certify that I am authorized on behalf …" at bounding box center [639, 143] width 25 height 25
checkbox input "true"
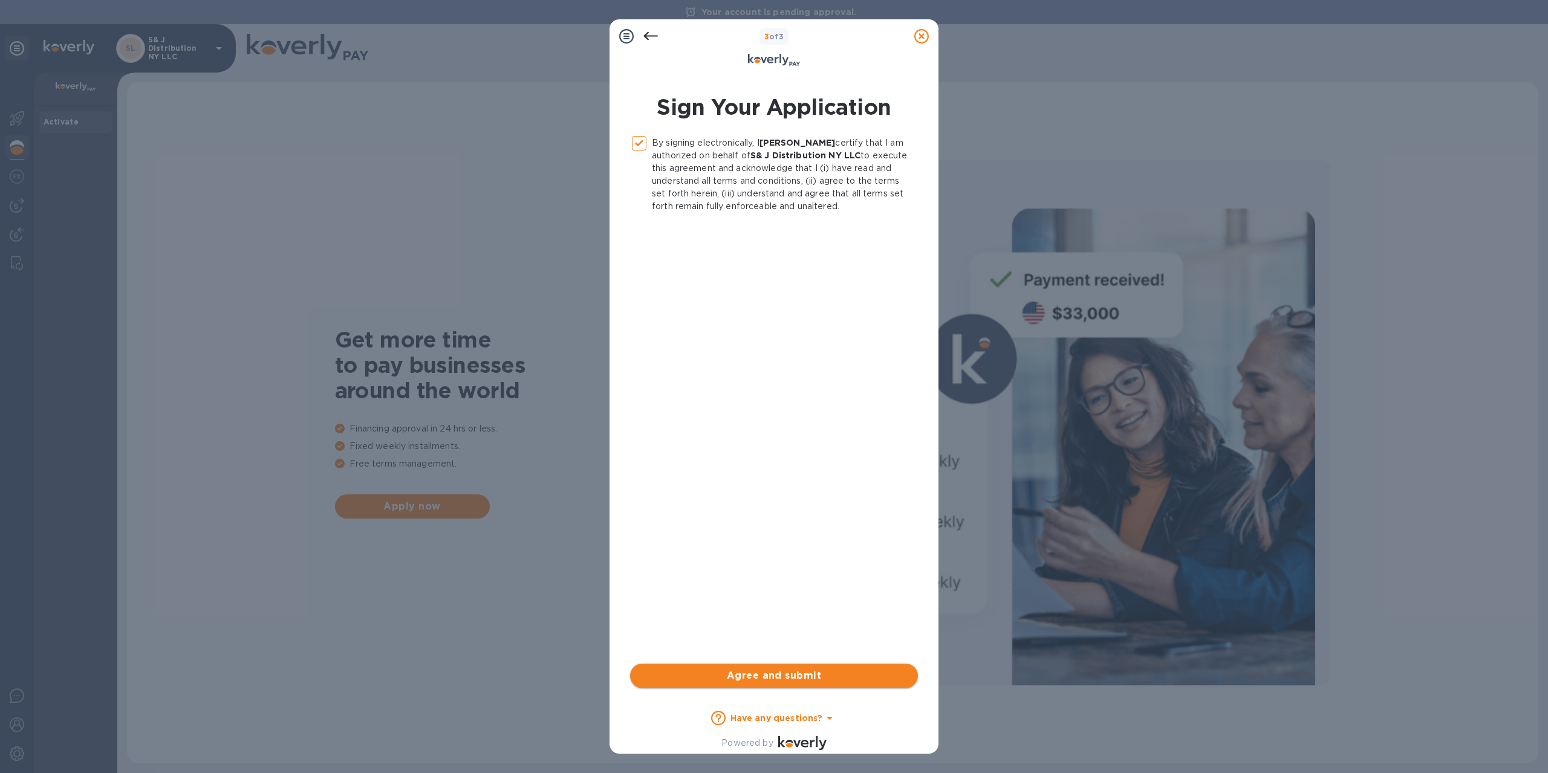
click at [818, 672] on span "Agree and submit" at bounding box center [774, 676] width 269 height 15
